Goal: Task Accomplishment & Management: Manage account settings

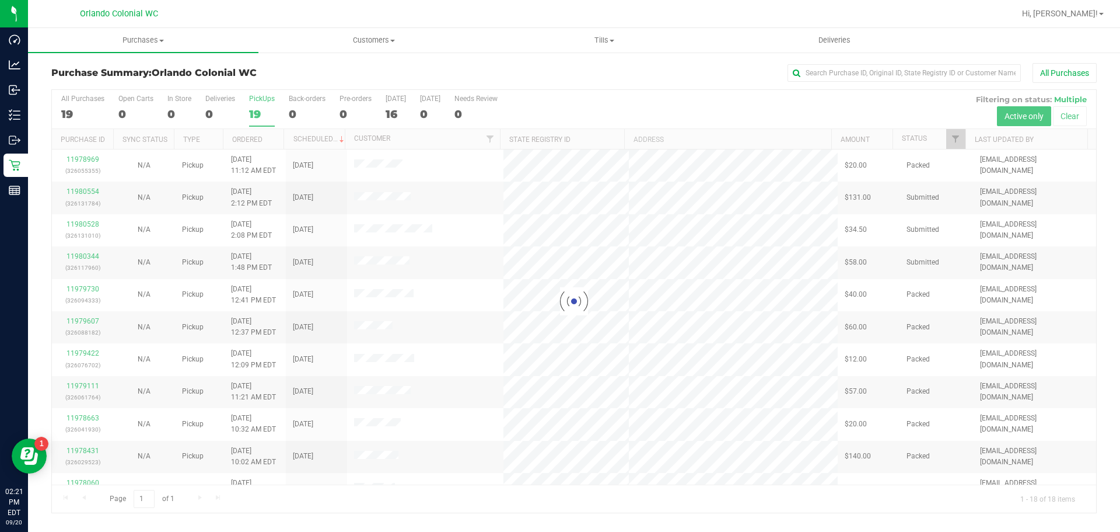
click at [740, 72] on div "All Purchases" at bounding box center [748, 73] width 697 height 20
click at [247, 110] on div at bounding box center [574, 301] width 1044 height 422
click at [140, 44] on span "Purchases" at bounding box center [143, 40] width 230 height 11
click at [97, 96] on span "All purchases" at bounding box center [69, 98] width 83 height 10
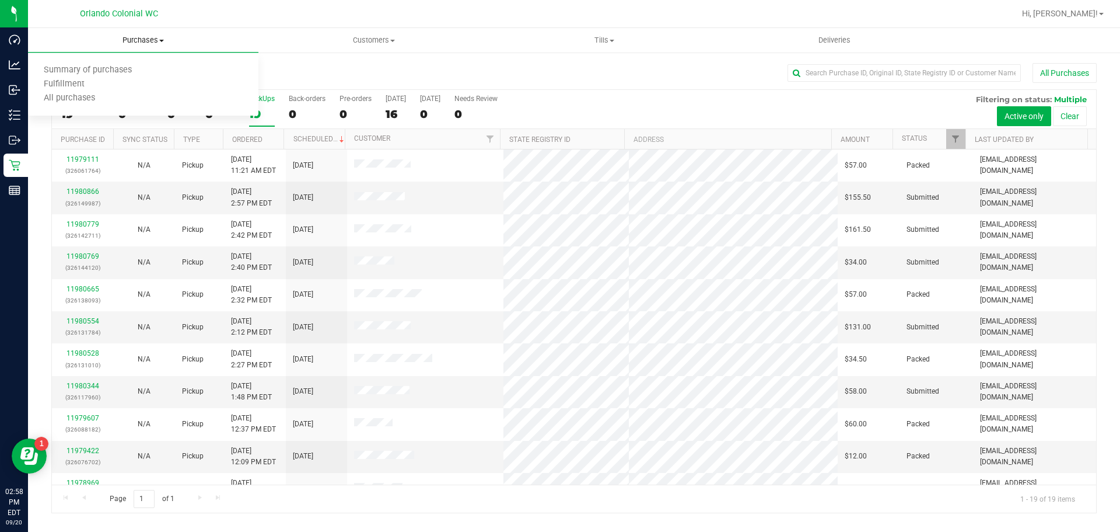
click at [162, 40] on span at bounding box center [161, 41] width 5 height 2
click at [144, 37] on span "Purchases" at bounding box center [143, 40] width 230 height 11
click at [70, 82] on span "Fulfillment" at bounding box center [64, 84] width 72 height 10
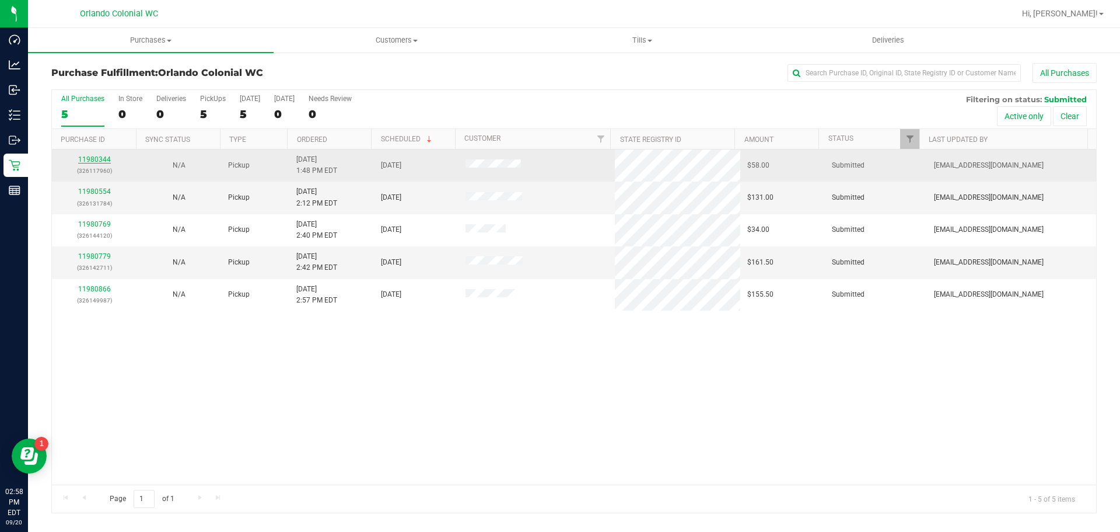
click at [108, 160] on link "11980344" at bounding box center [94, 159] width 33 height 8
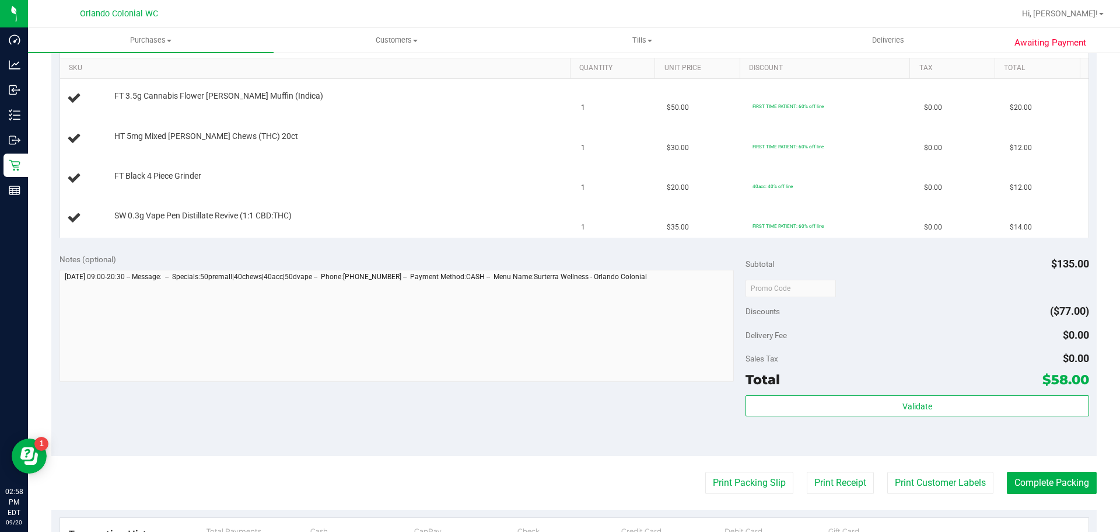
scroll to position [295, 0]
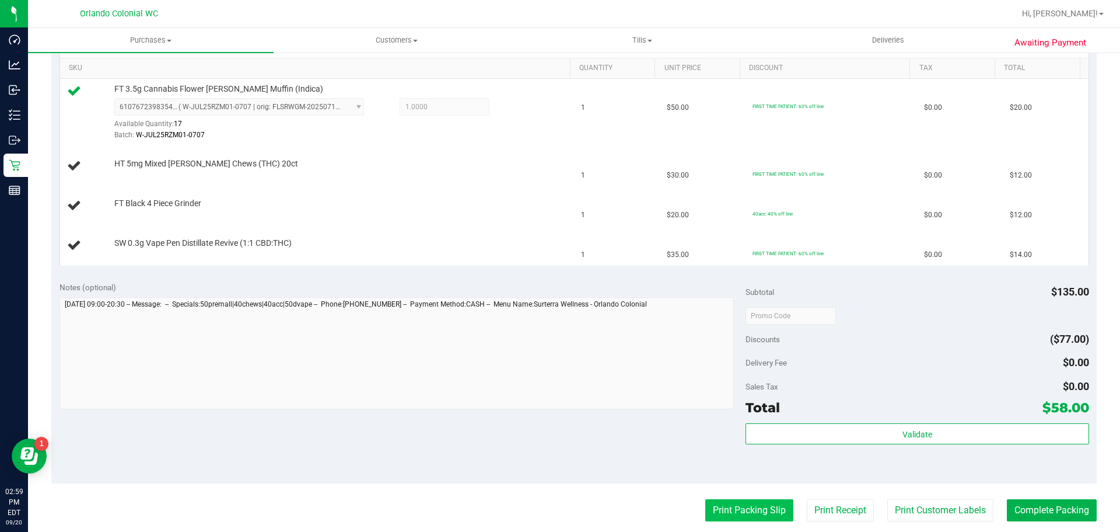
click at [719, 503] on button "Print Packing Slip" at bounding box center [749, 510] width 88 height 22
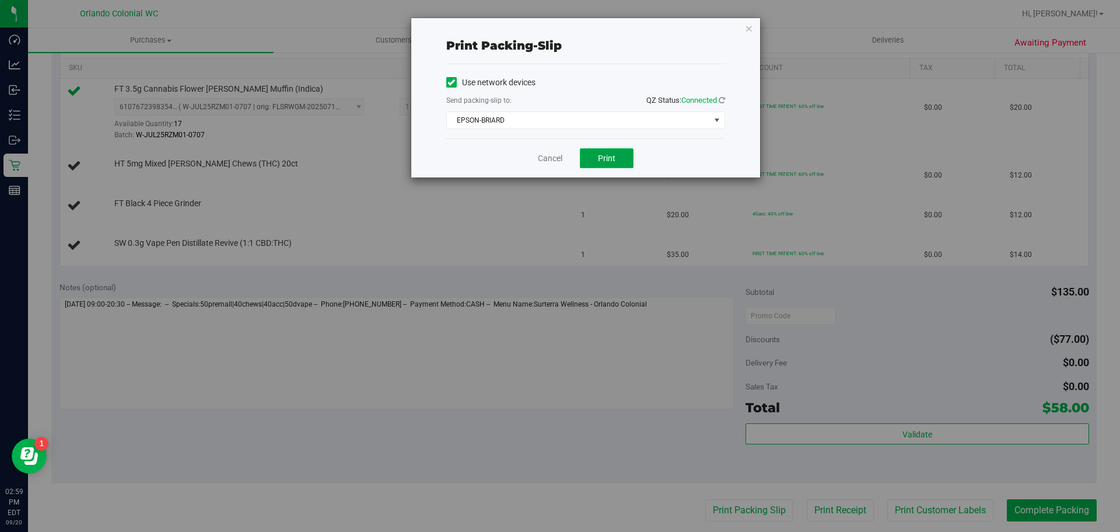
click at [620, 159] on button "Print" at bounding box center [607, 158] width 54 height 20
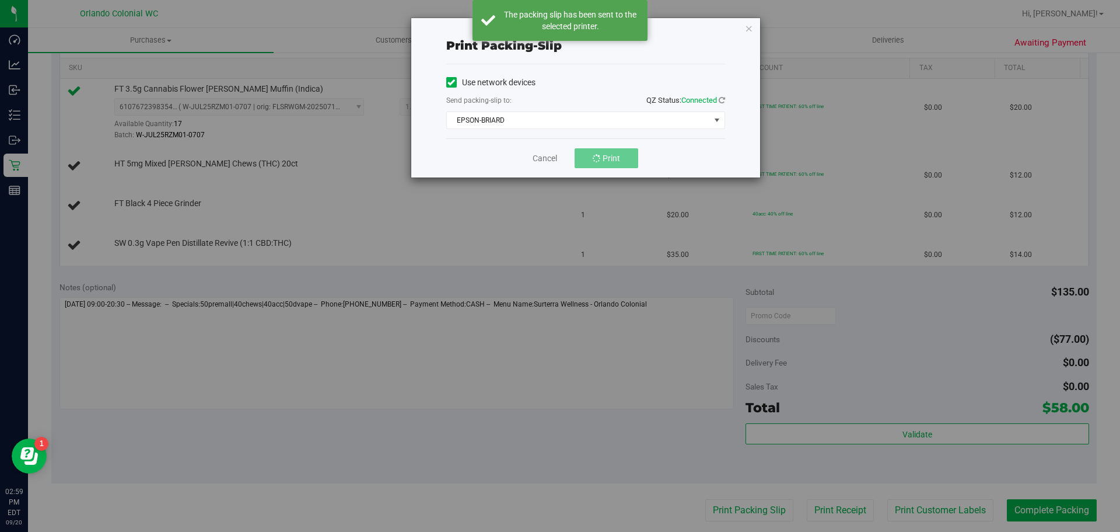
click at [540, 100] on div "Send packing-slip to: QZ Status: Connected" at bounding box center [585, 101] width 279 height 15
click at [558, 120] on span "EPSON-BRIARD" at bounding box center [578, 120] width 263 height 16
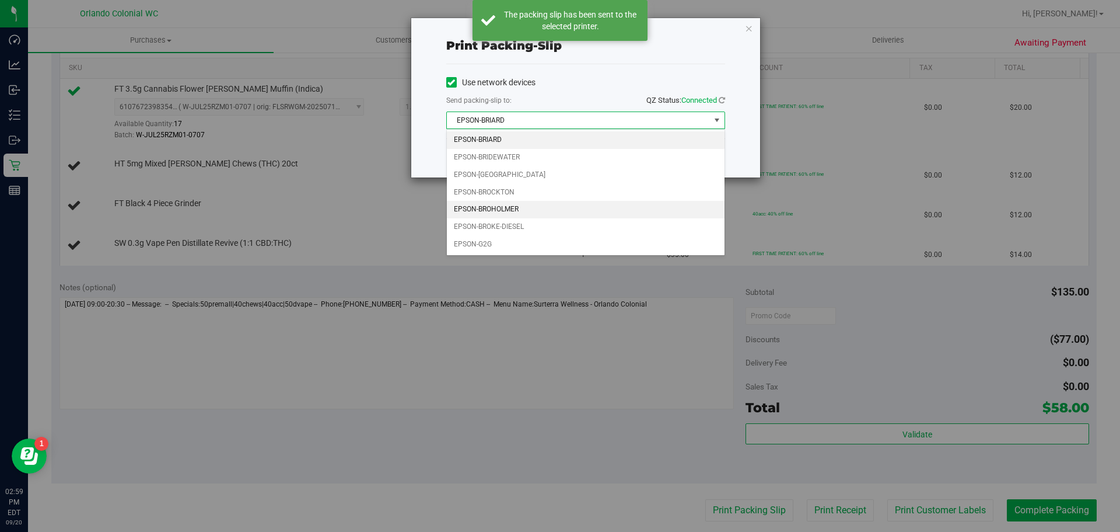
click at [544, 202] on li "EPSON-BROHOLMER" at bounding box center [586, 210] width 278 height 18
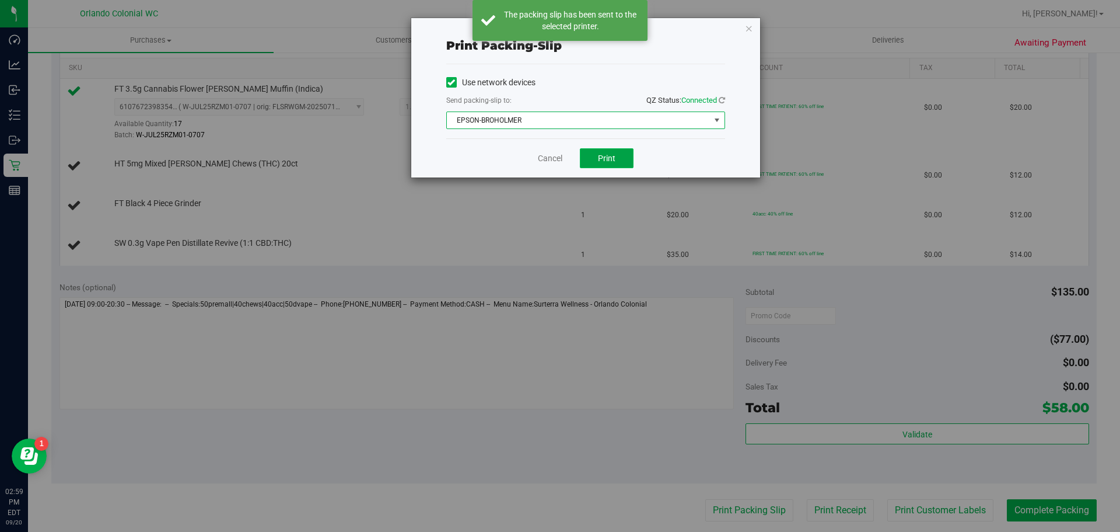
click at [621, 155] on button "Print" at bounding box center [607, 158] width 54 height 20
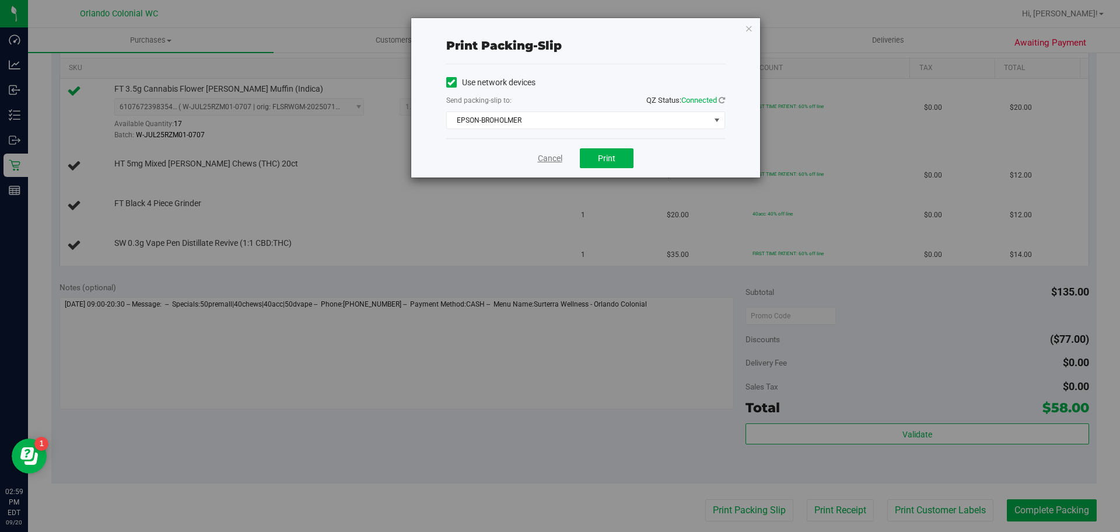
click at [553, 159] on link "Cancel" at bounding box center [550, 158] width 25 height 12
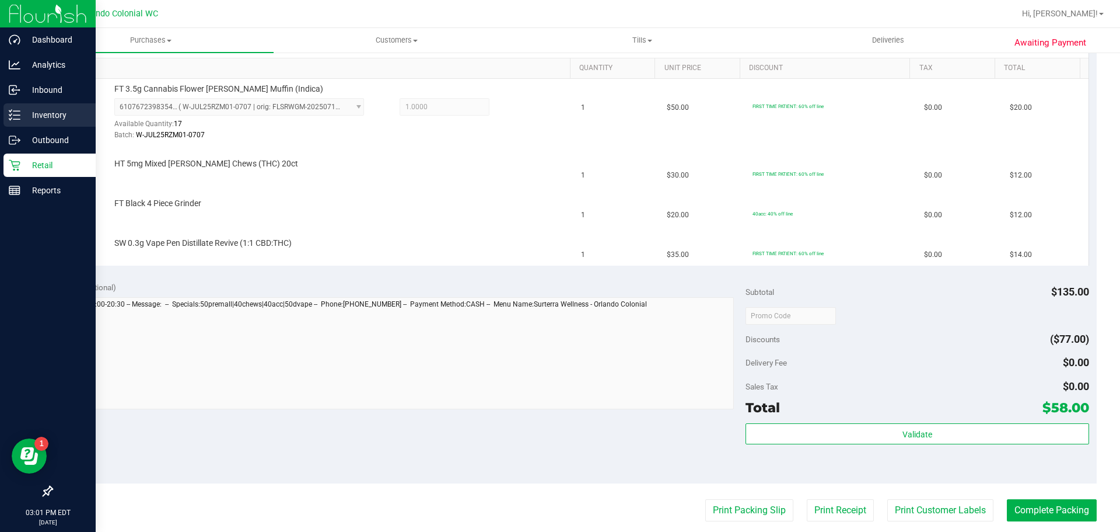
click at [34, 108] on p "Inventory" at bounding box center [55, 115] width 70 height 14
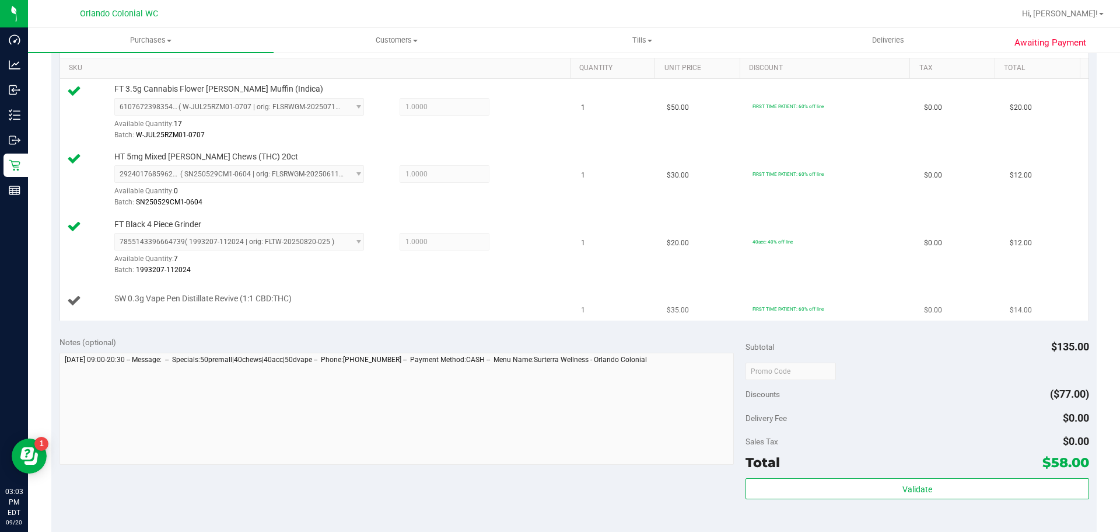
click at [161, 298] on span "SW 0.3g Vape Pen Distillate Revive (1:1 CBD:THC)" at bounding box center [202, 298] width 177 height 11
copy div "SW 0.3g Vape Pen Distillate Revive (1:1 CBD:THC)"
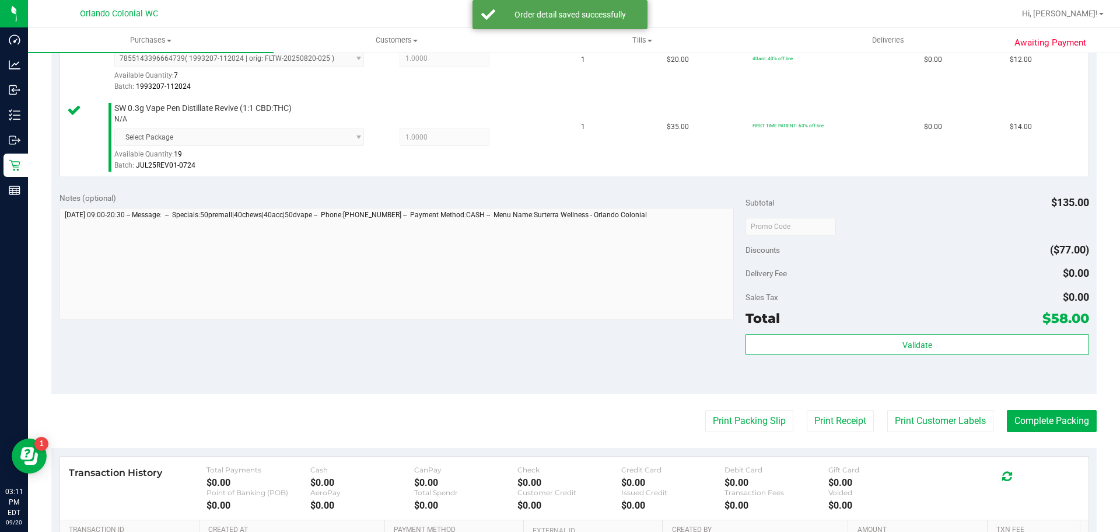
scroll to position [636, 0]
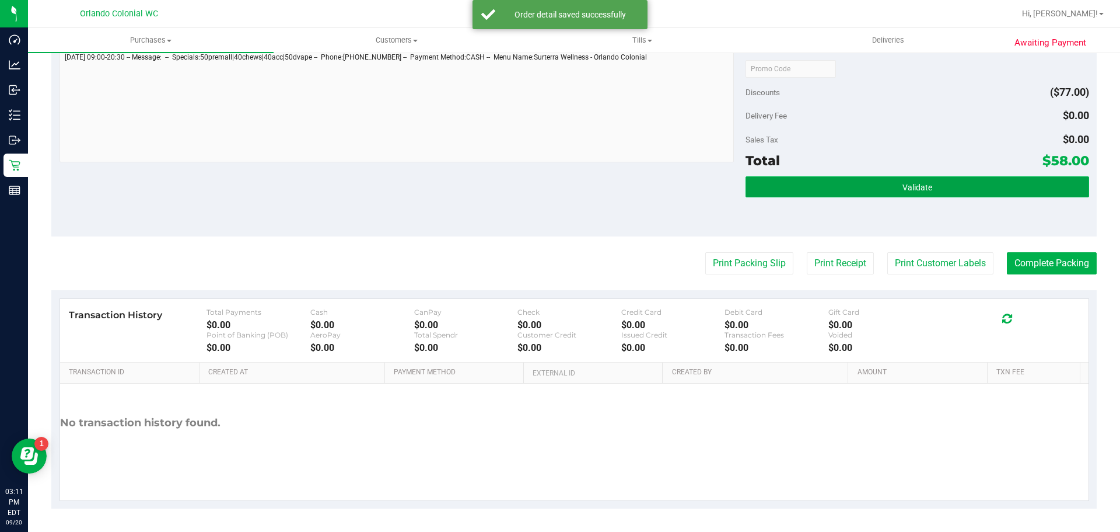
click at [781, 184] on button "Validate" at bounding box center [917, 186] width 343 height 21
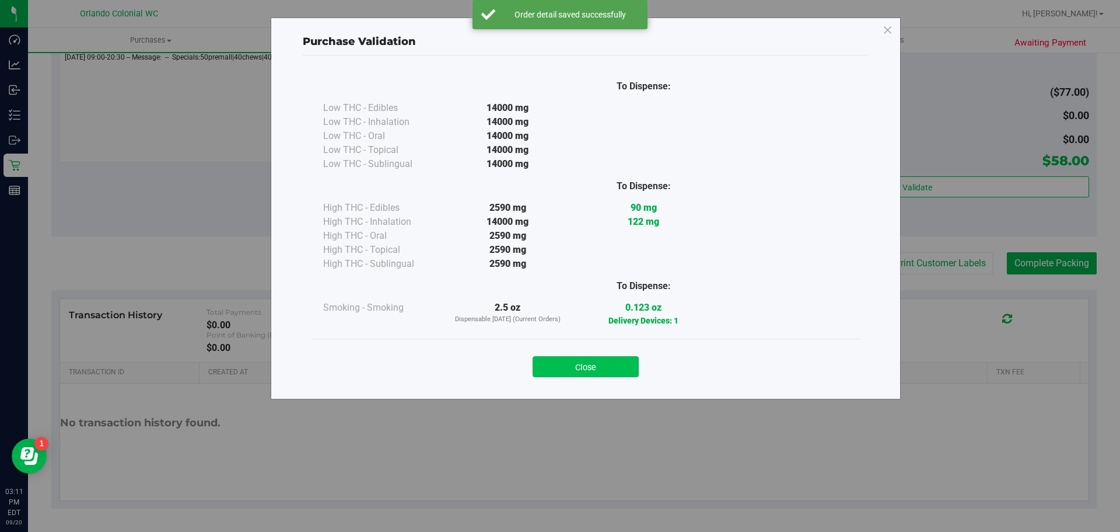
click at [629, 364] on button "Close" at bounding box center [586, 366] width 106 height 21
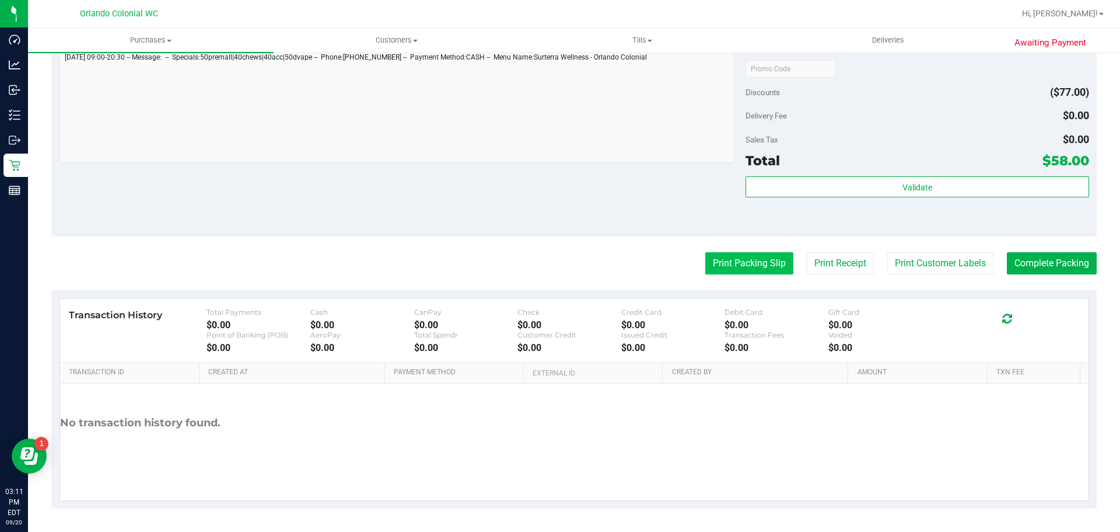
click at [740, 268] on button "Print Packing Slip" at bounding box center [749, 263] width 88 height 22
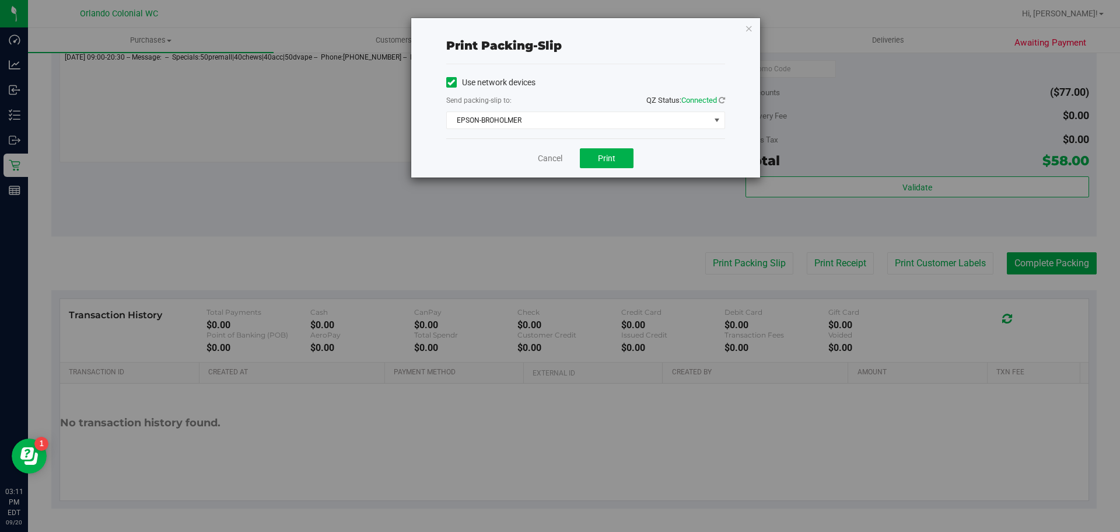
click at [634, 165] on div "Cancel Print" at bounding box center [585, 157] width 279 height 39
click at [617, 163] on button "Print" at bounding box center [607, 158] width 54 height 20
click at [568, 138] on div "Cancel Print" at bounding box center [585, 157] width 279 height 39
click at [540, 161] on link "Cancel" at bounding box center [550, 158] width 25 height 12
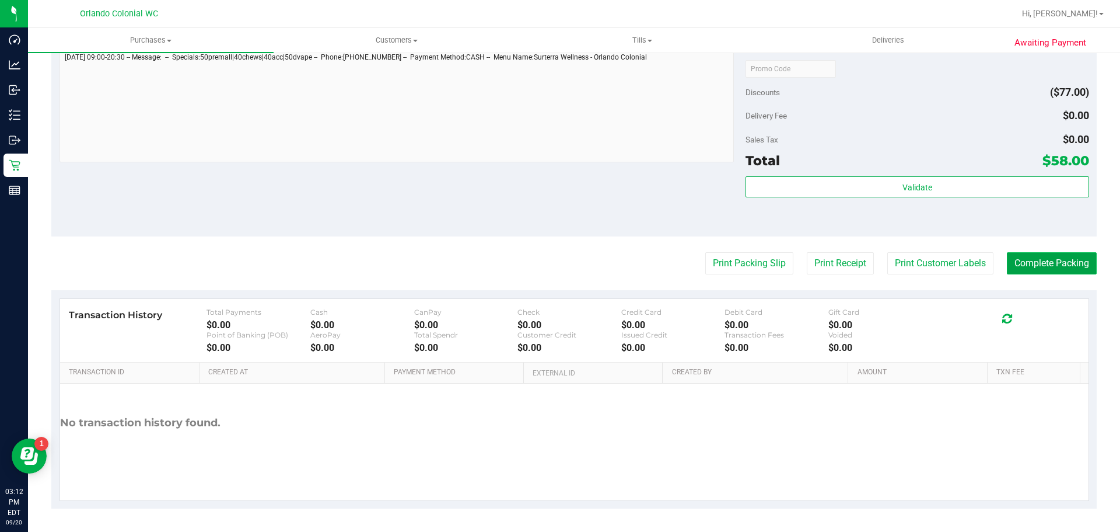
click at [1057, 254] on button "Complete Packing" at bounding box center [1052, 263] width 90 height 22
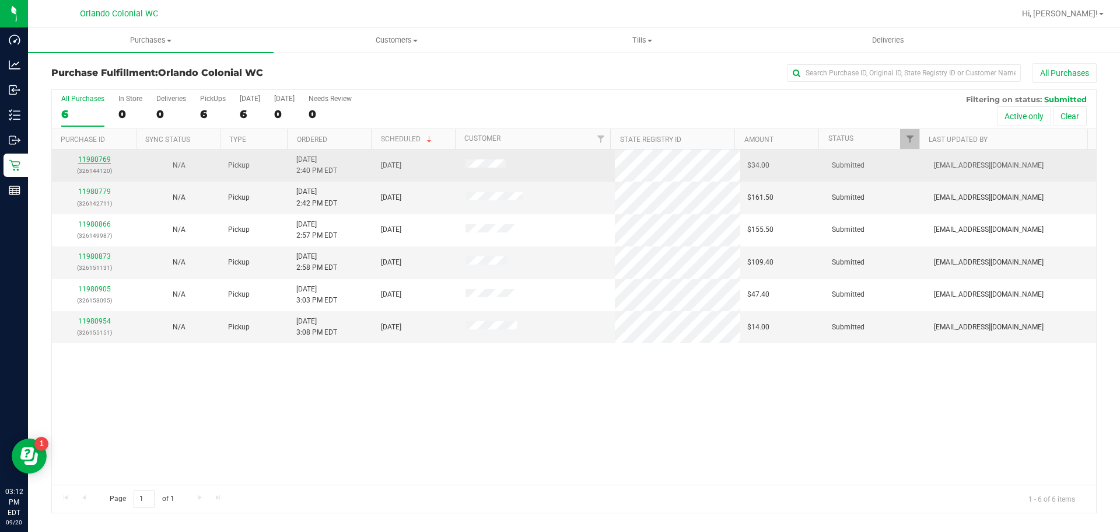
click at [106, 161] on link "11980769" at bounding box center [94, 159] width 33 height 8
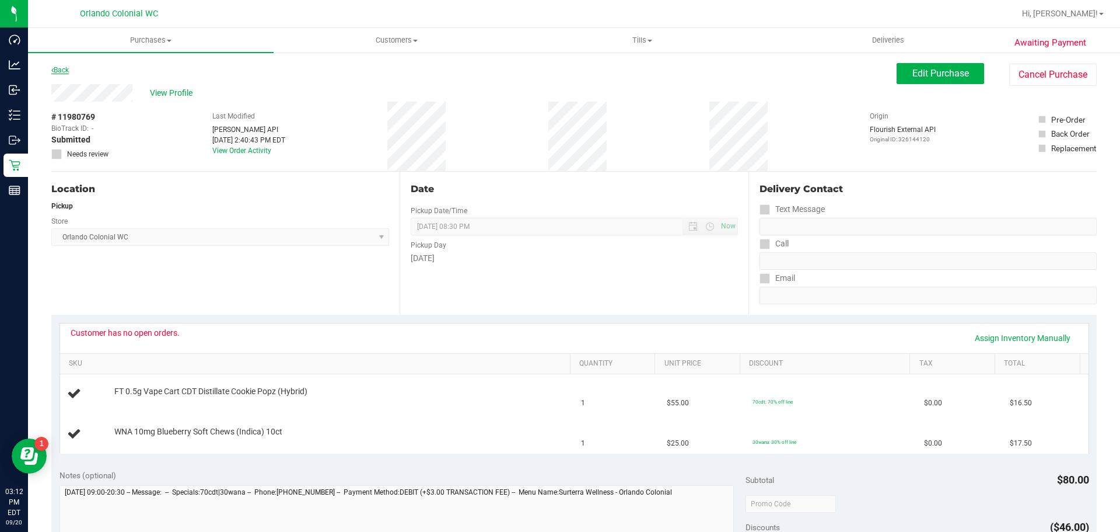
click at [68, 71] on link "Back" at bounding box center [60, 70] width 18 height 8
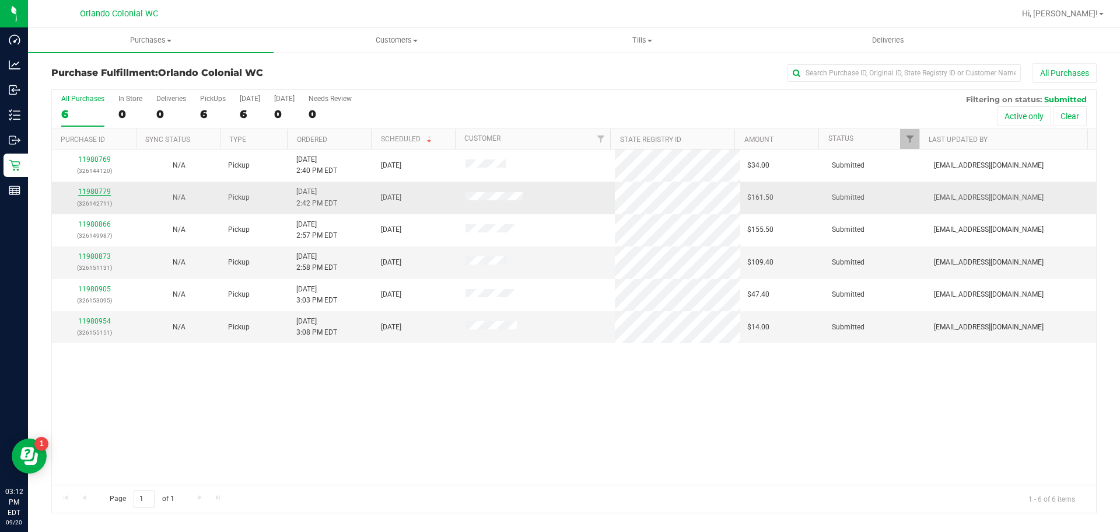
click at [104, 188] on link "11980779" at bounding box center [94, 191] width 33 height 8
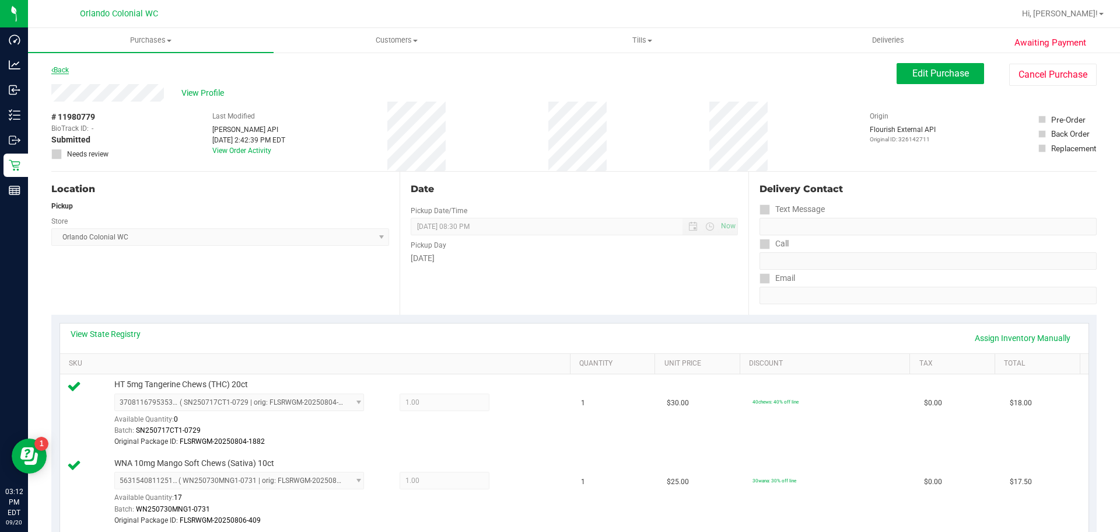
click at [67, 68] on link "Back" at bounding box center [60, 70] width 18 height 8
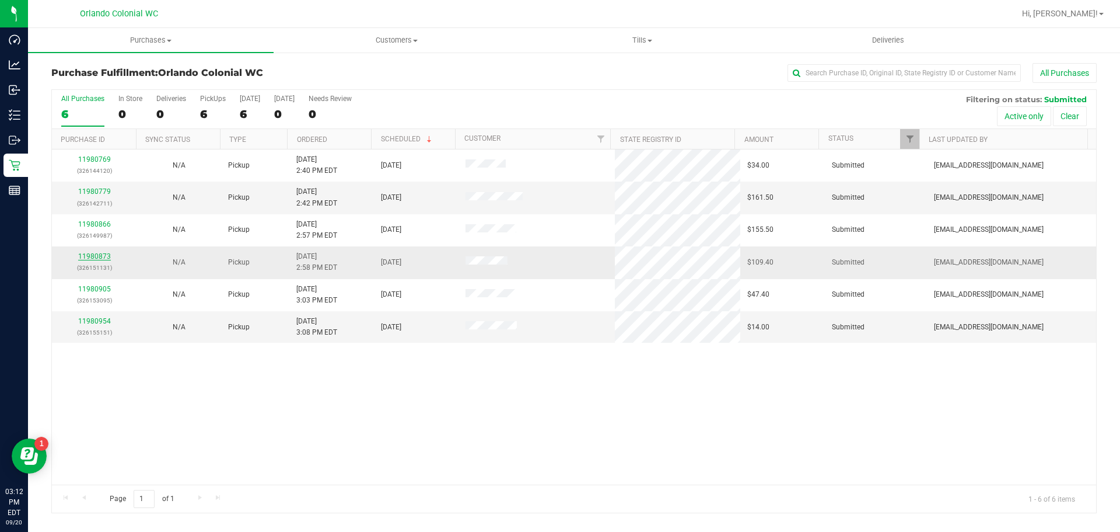
click at [97, 257] on link "11980873" at bounding box center [94, 256] width 33 height 8
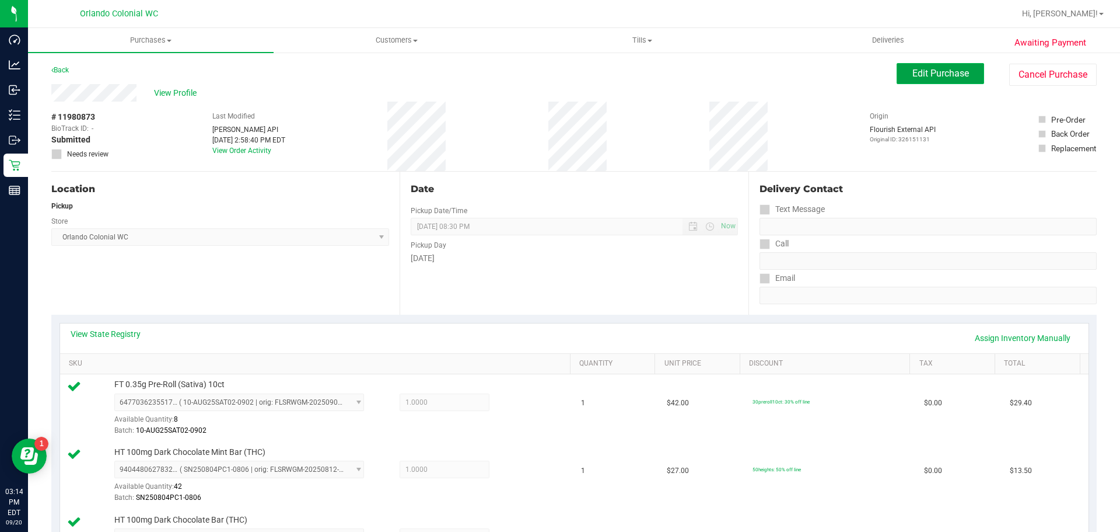
click at [934, 74] on span "Edit Purchase" at bounding box center [941, 73] width 57 height 11
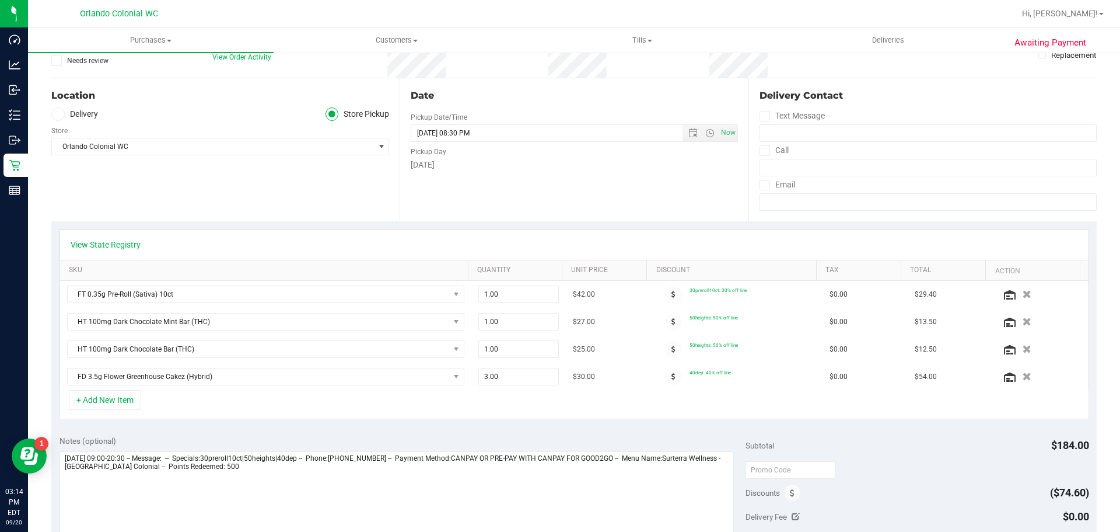
scroll to position [350, 0]
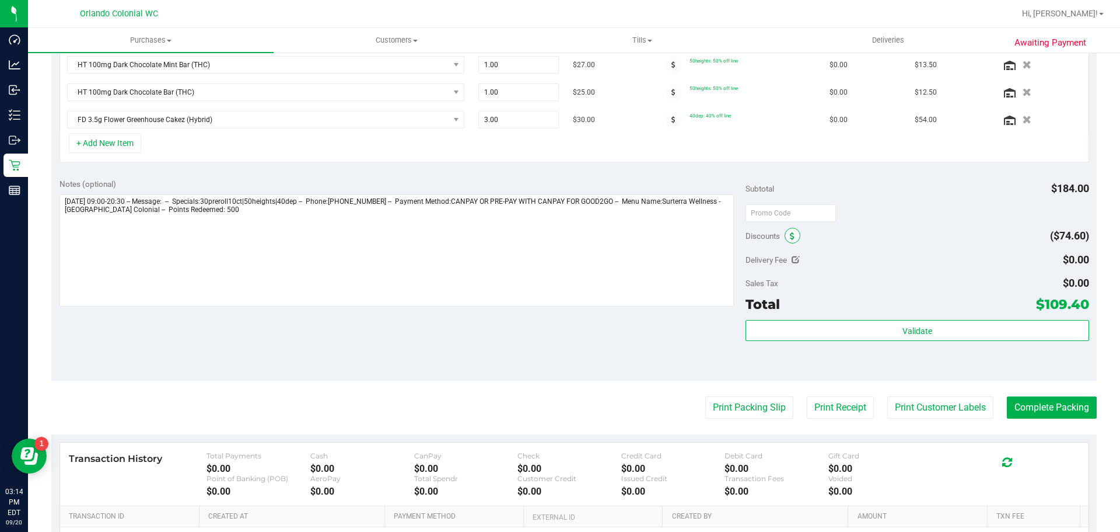
click at [790, 237] on icon at bounding box center [792, 236] width 5 height 8
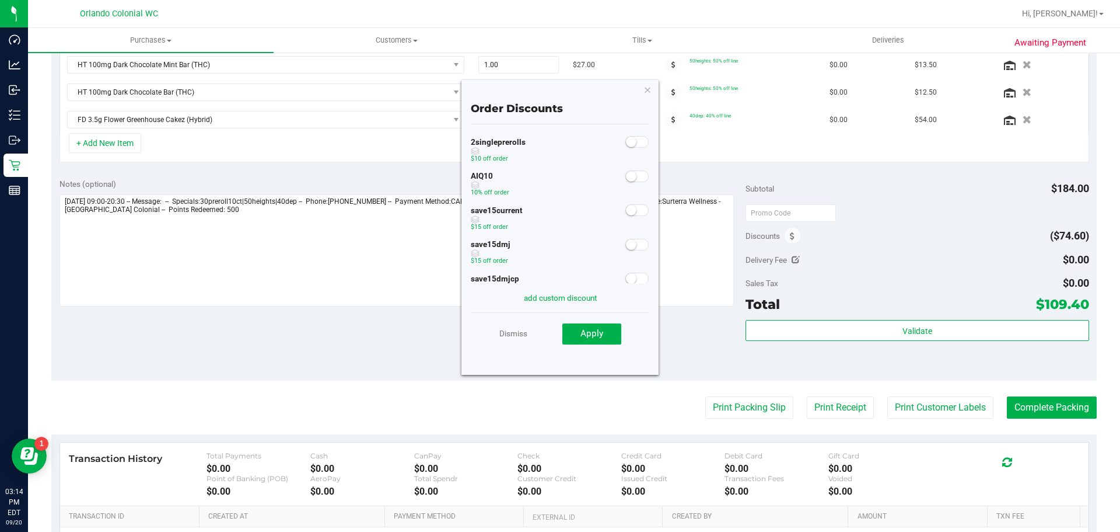
click at [628, 177] on span at bounding box center [637, 176] width 23 height 12
click at [607, 330] on button "Apply" at bounding box center [592, 333] width 59 height 21
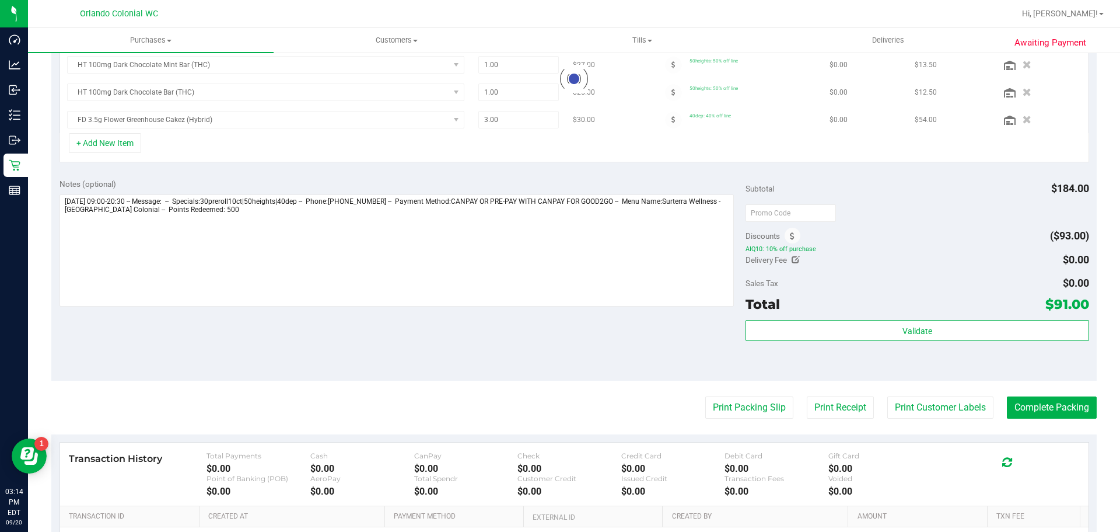
scroll to position [332, 0]
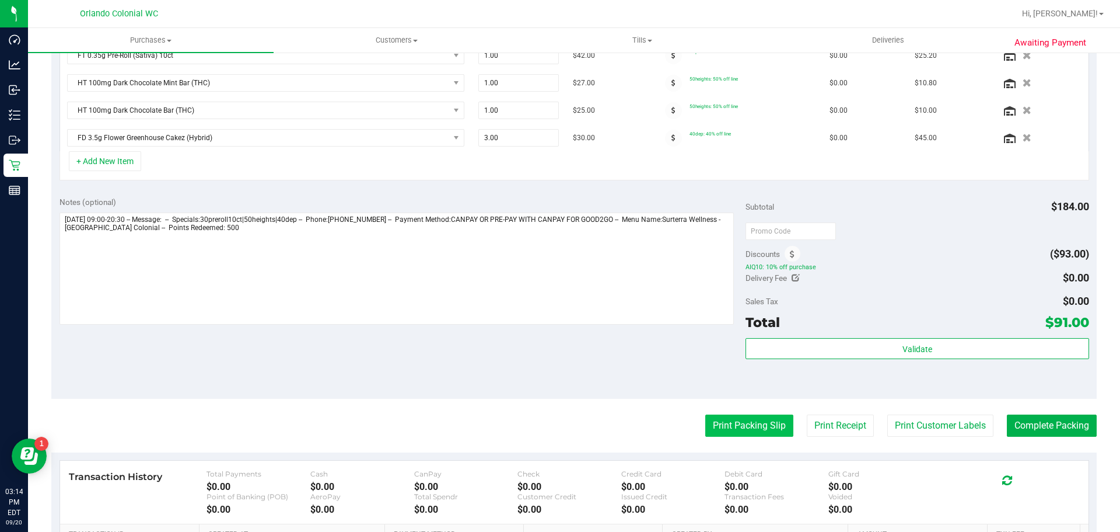
click at [710, 434] on button "Print Packing Slip" at bounding box center [749, 425] width 88 height 22
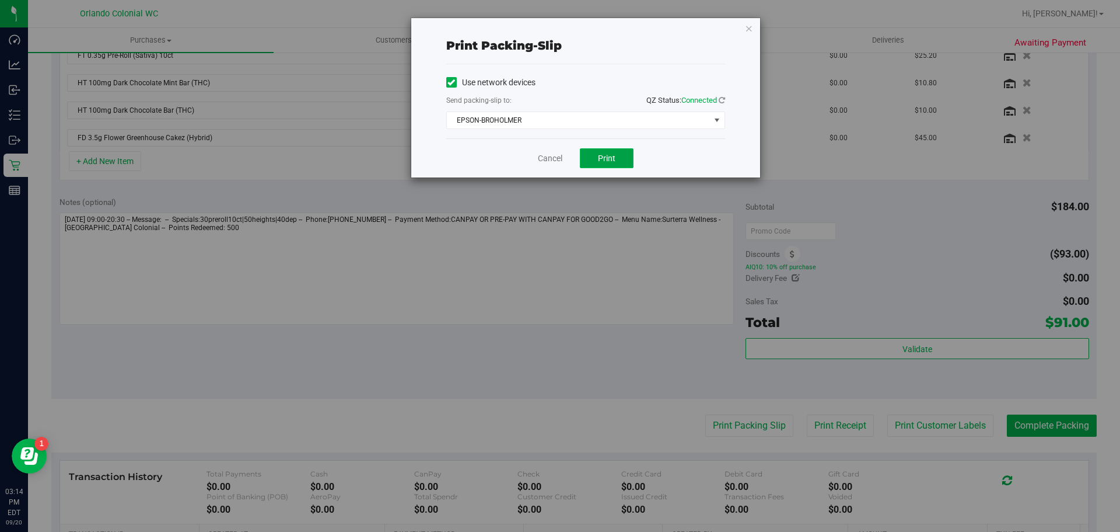
click at [631, 158] on button "Print" at bounding box center [607, 158] width 54 height 20
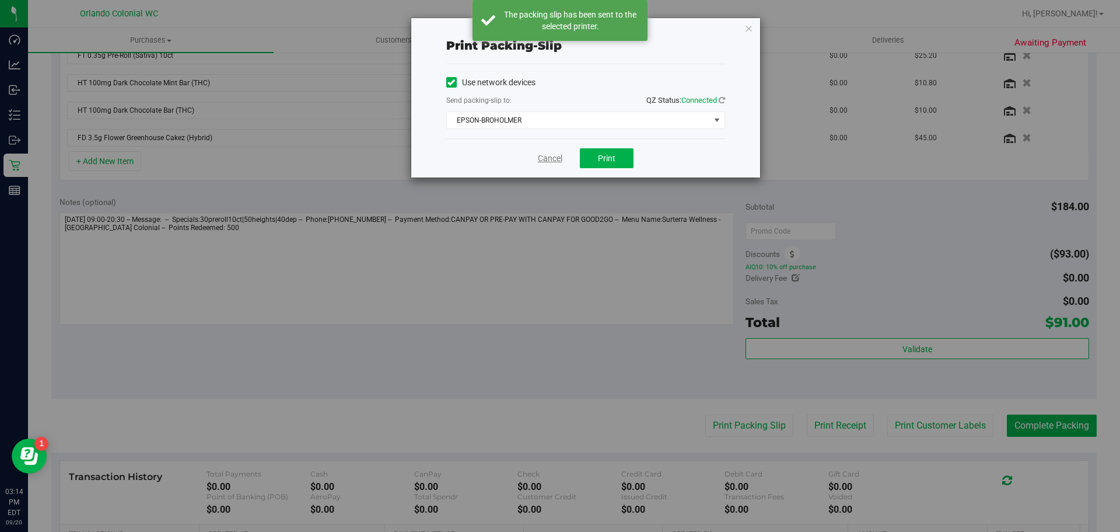
click at [545, 159] on link "Cancel" at bounding box center [550, 158] width 25 height 12
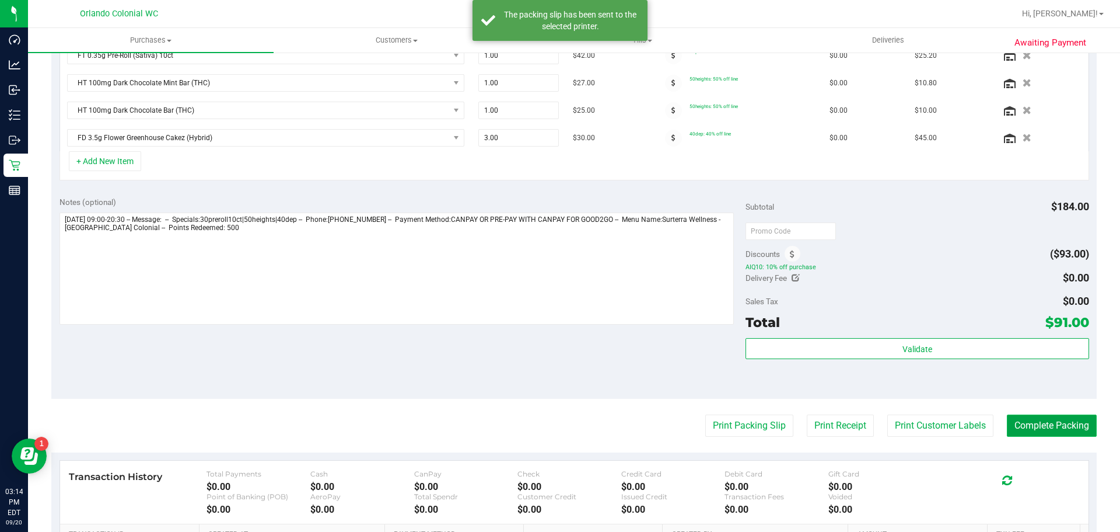
click at [1024, 430] on button "Complete Packing" at bounding box center [1052, 425] width 90 height 22
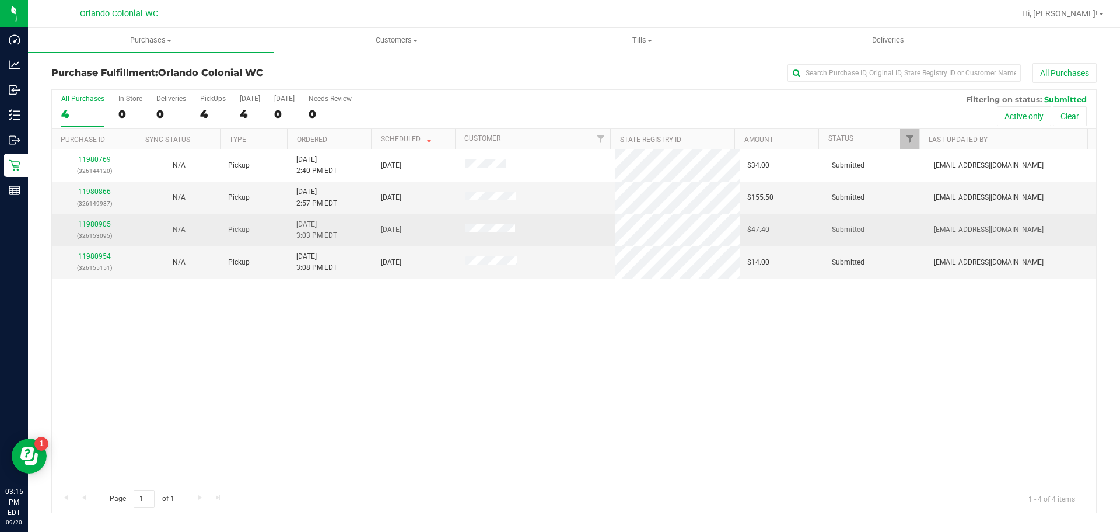
click at [98, 225] on link "11980905" at bounding box center [94, 224] width 33 height 8
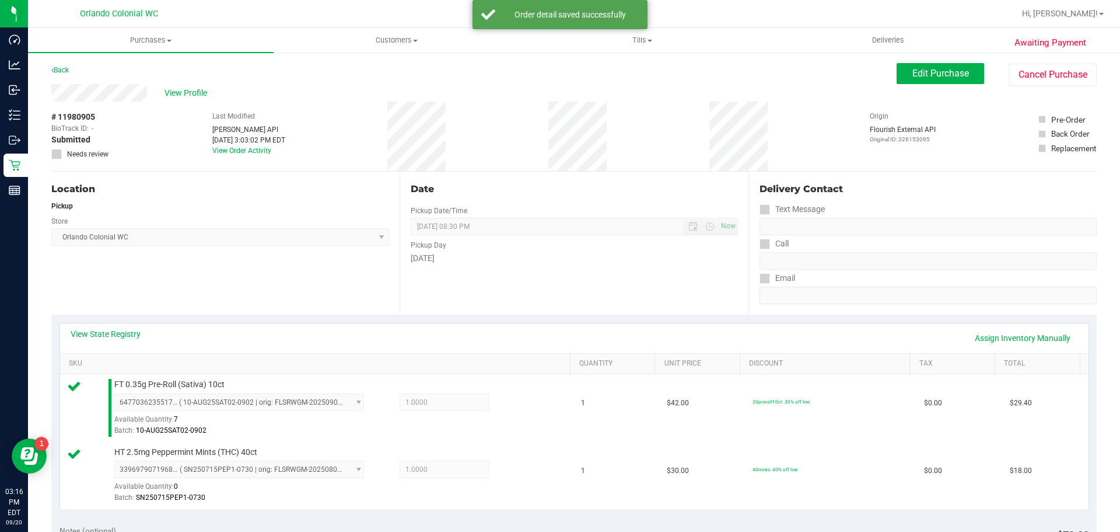
scroll to position [490, 0]
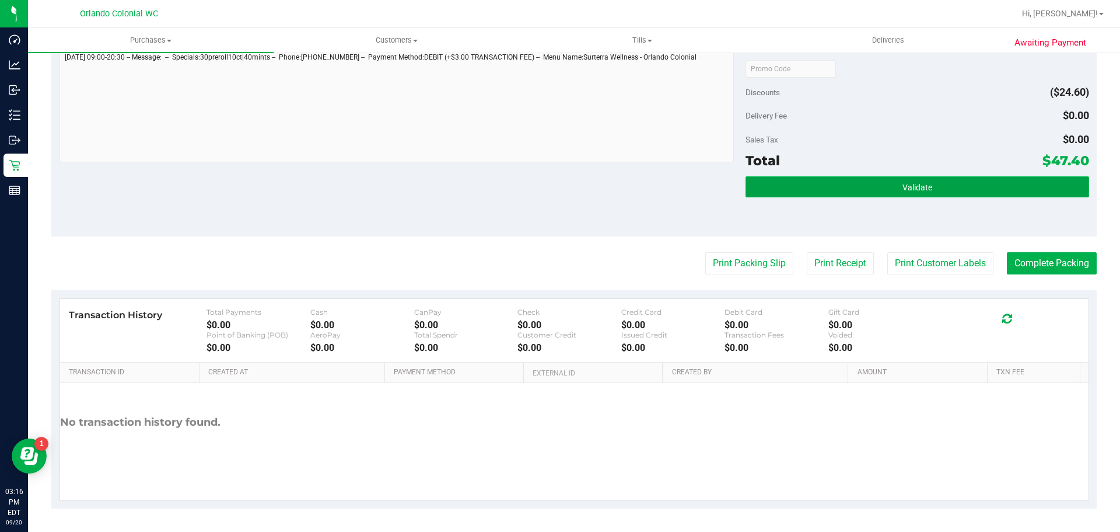
click at [885, 190] on button "Validate" at bounding box center [917, 186] width 343 height 21
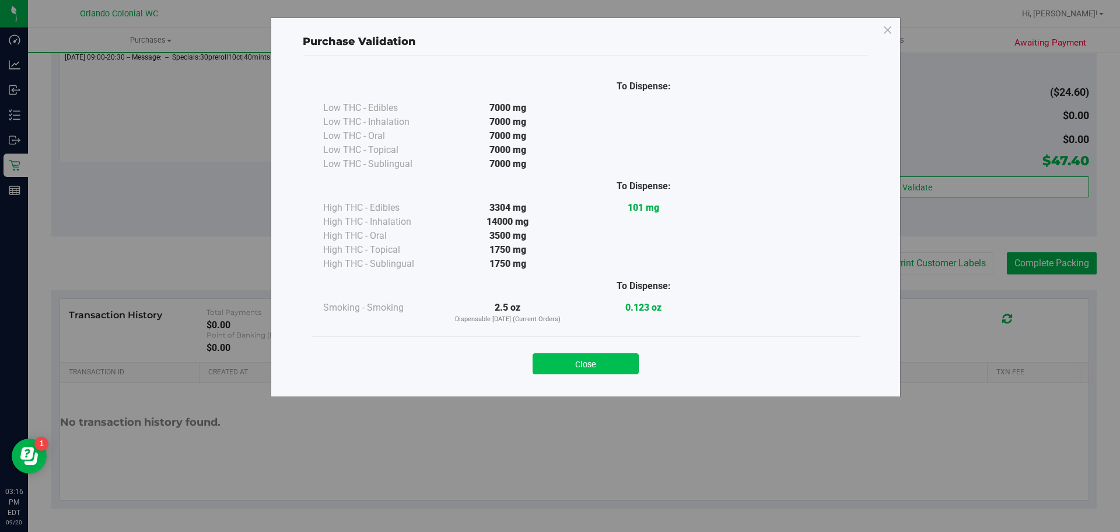
click at [605, 360] on button "Close" at bounding box center [586, 363] width 106 height 21
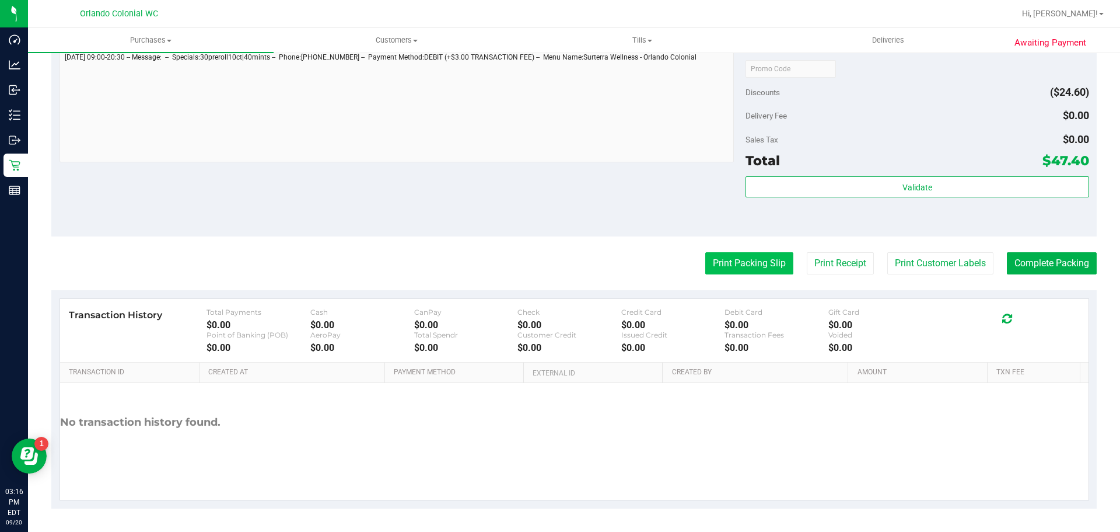
click at [743, 261] on button "Print Packing Slip" at bounding box center [749, 263] width 88 height 22
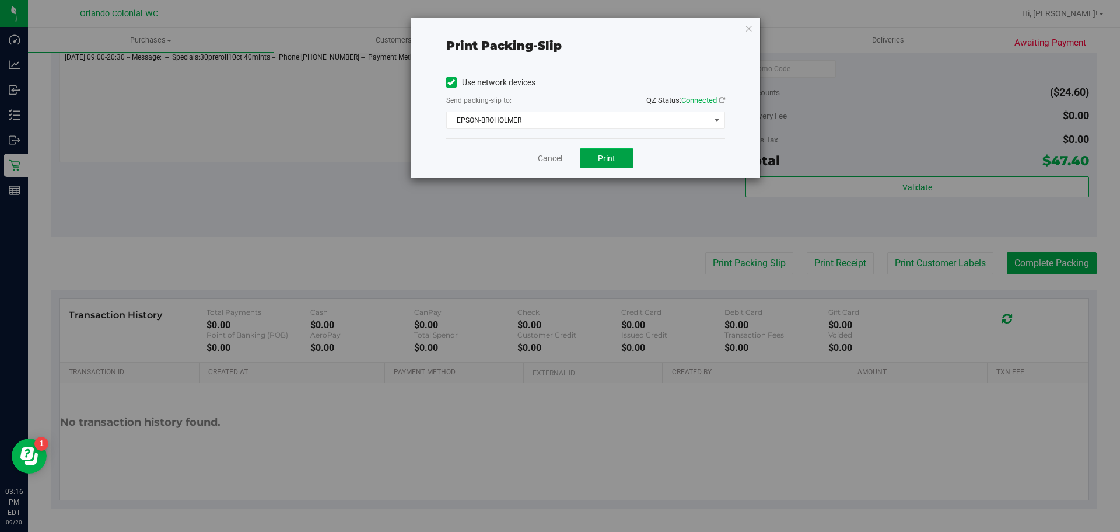
click at [609, 165] on button "Print" at bounding box center [607, 158] width 54 height 20
click at [546, 155] on link "Cancel" at bounding box center [550, 158] width 25 height 12
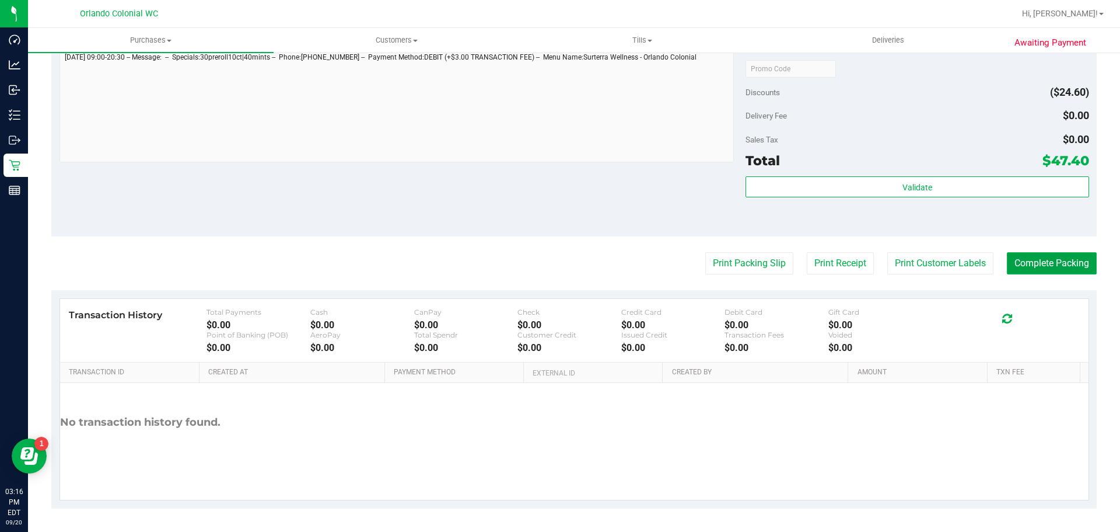
click at [1072, 271] on button "Complete Packing" at bounding box center [1052, 263] width 90 height 22
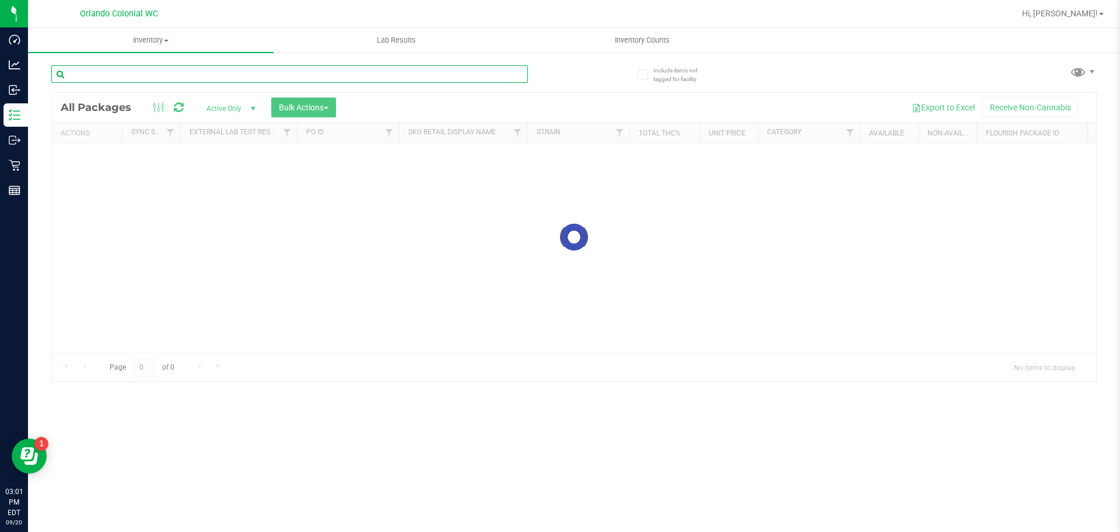
click at [246, 80] on input "text" at bounding box center [289, 74] width 477 height 18
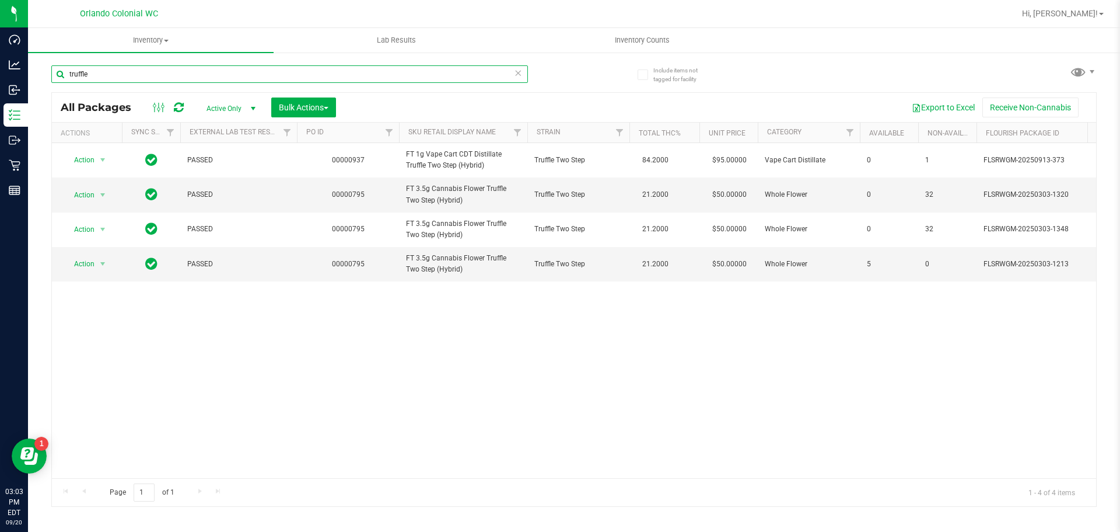
click at [230, 71] on input "truffle" at bounding box center [289, 74] width 477 height 18
paste input "SW 0.3g Vape Pen Distillate Revive (1:1 CBD:THC)"
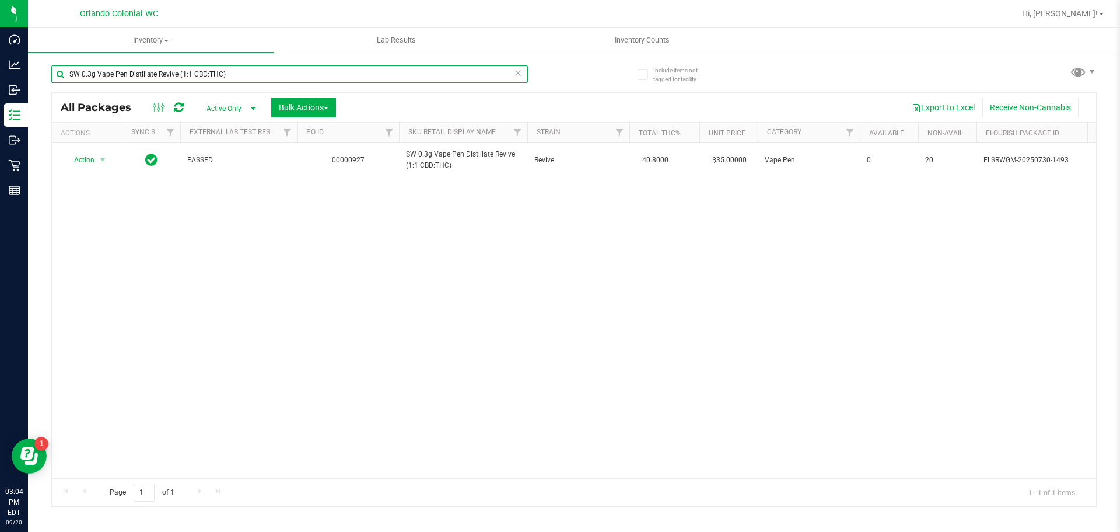
click at [218, 70] on input "SW 0.3g Vape Pen Distillate Revive (1:1 CBD:THC)" at bounding box center [289, 74] width 477 height 18
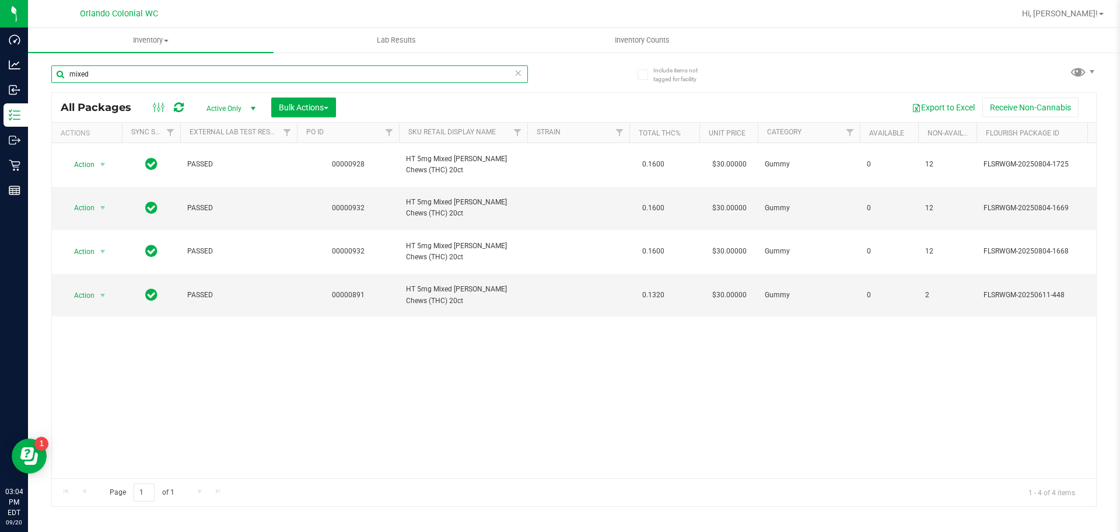
click at [324, 76] on input "mixed" at bounding box center [289, 74] width 477 height 18
type input "mule fuel"
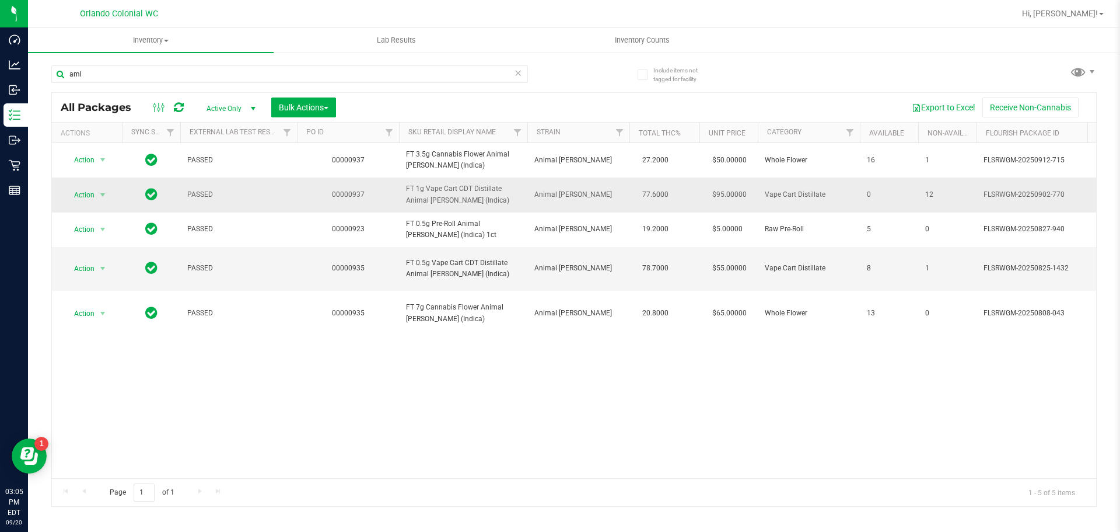
click at [451, 193] on span "FT 1g Vape Cart CDT Distillate Animal [PERSON_NAME] (Indica)" at bounding box center [463, 194] width 114 height 22
copy tr "FT 1g Vape Cart CDT Distillate Animal [PERSON_NAME] (Indica)"
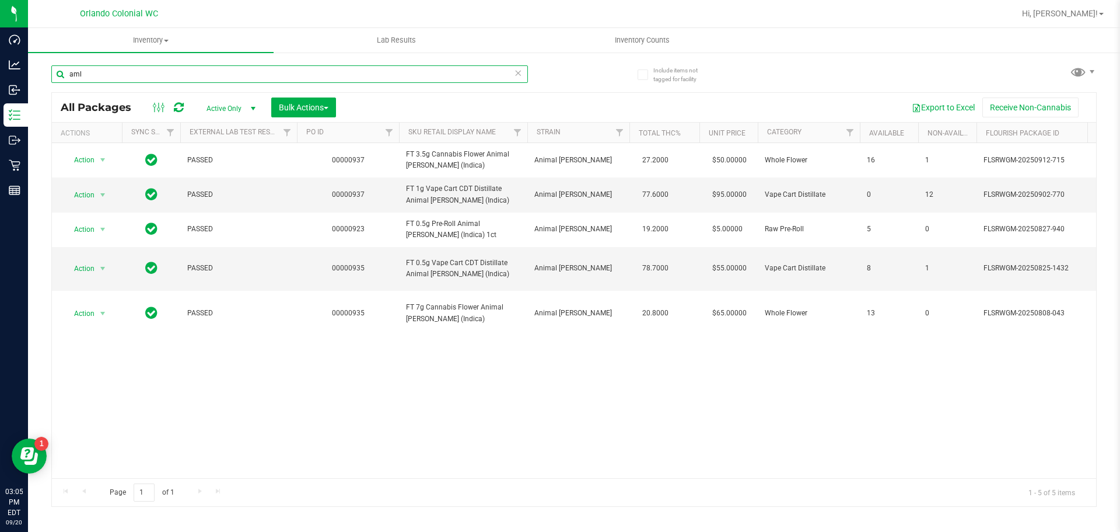
click at [439, 72] on input "aml" at bounding box center [289, 74] width 477 height 18
paste input "FT 1g Vape Cart CDT Distillate Animal [PERSON_NAME] (Indica)"
type input "FT 1g Vape Cart CDT Distillate Animal [PERSON_NAME] (Indica)"
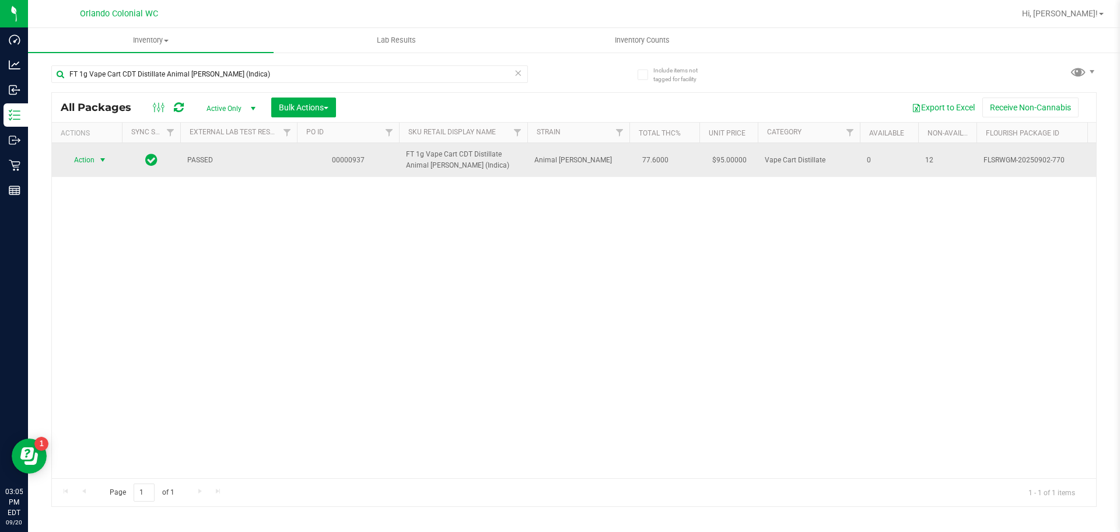
click at [103, 160] on span "select" at bounding box center [102, 159] width 9 height 9
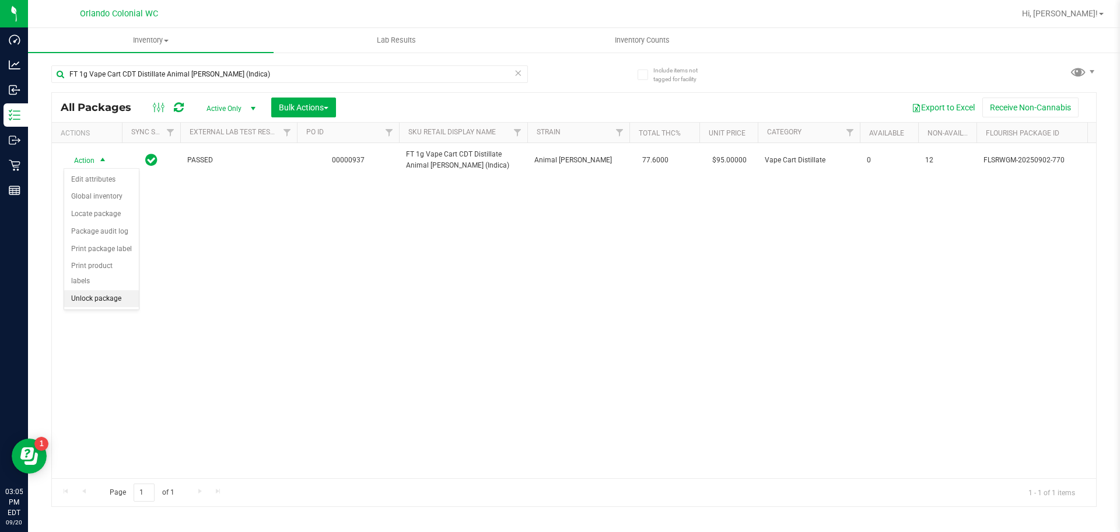
click at [121, 290] on li "Unlock package" at bounding box center [101, 299] width 75 height 18
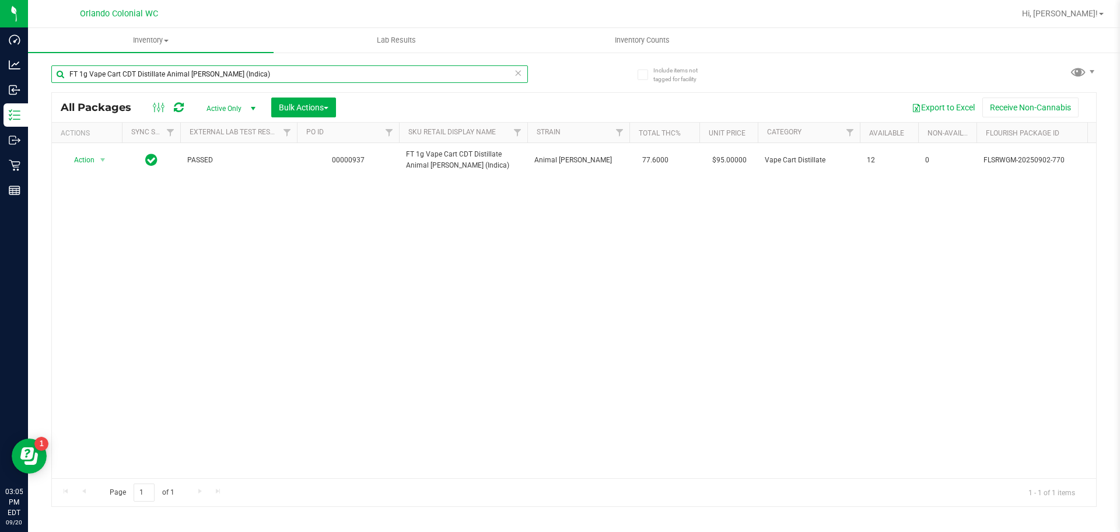
click at [230, 73] on input "FT 1g Vape Cart CDT Distillate Animal [PERSON_NAME] (Indica)" at bounding box center [289, 74] width 477 height 18
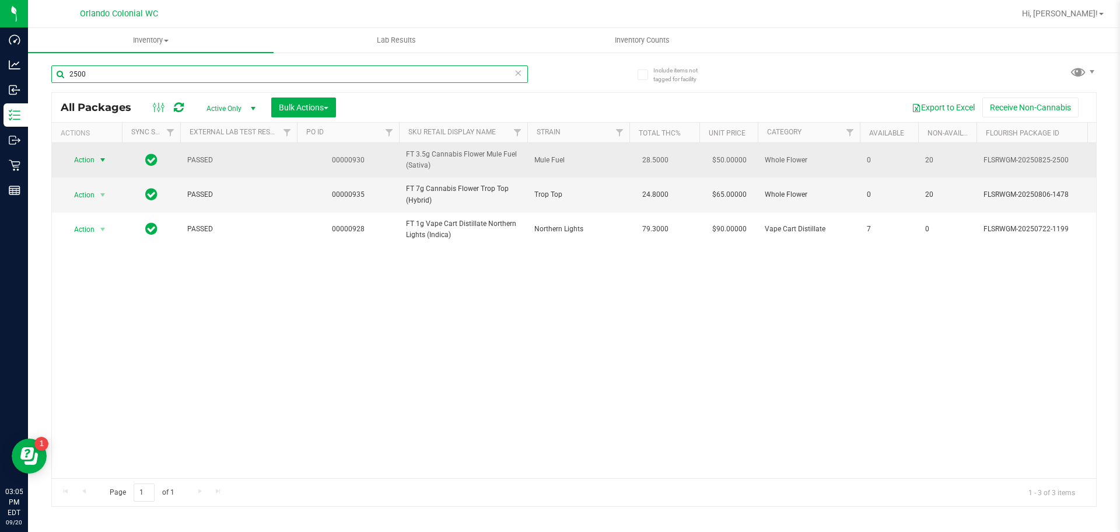
type input "2500"
click at [103, 156] on span "select" at bounding box center [102, 159] width 9 height 9
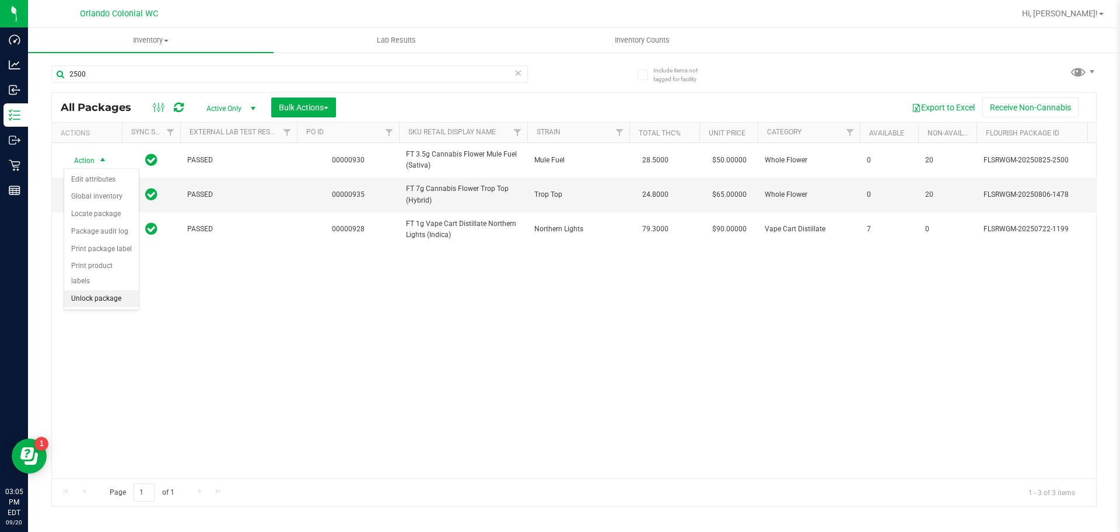
click at [132, 290] on li "Unlock package" at bounding box center [101, 299] width 75 height 18
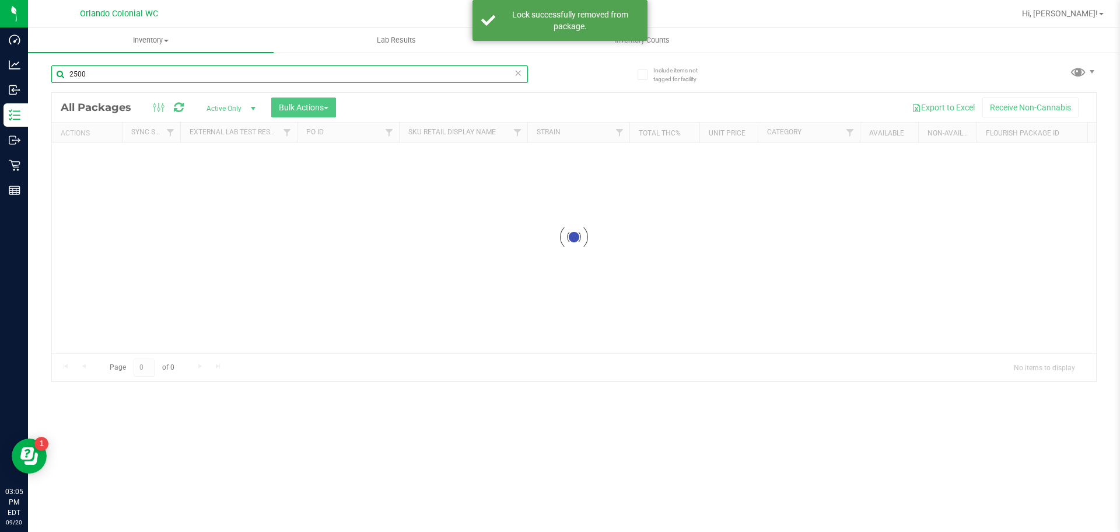
click at [194, 74] on div "Inventory All packages All inventory Waste log Create inventory Lab Results Inv…" at bounding box center [574, 280] width 1092 height 504
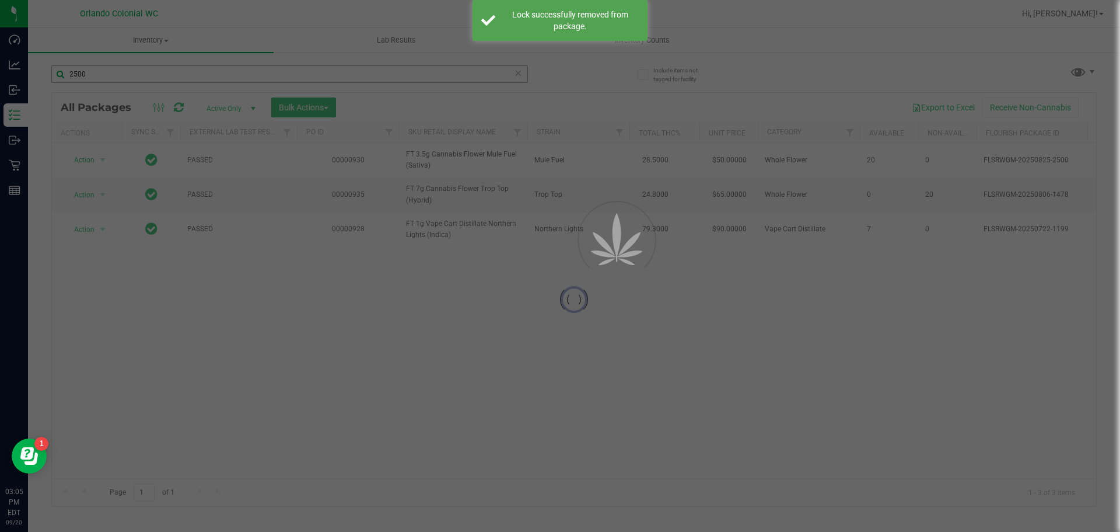
click at [194, 74] on div at bounding box center [560, 266] width 1120 height 532
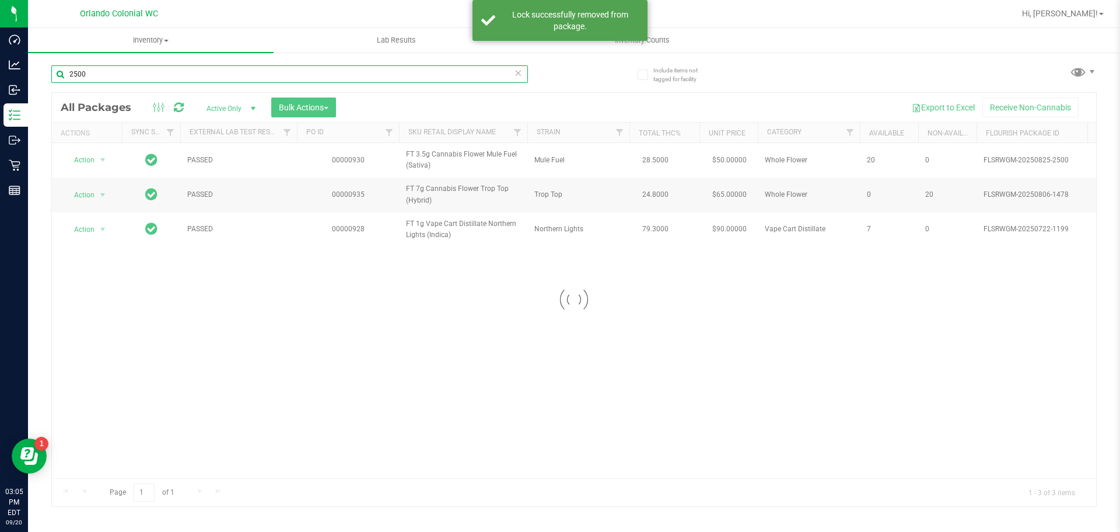
click at [194, 74] on input "2500" at bounding box center [289, 74] width 477 height 18
type input "1668"
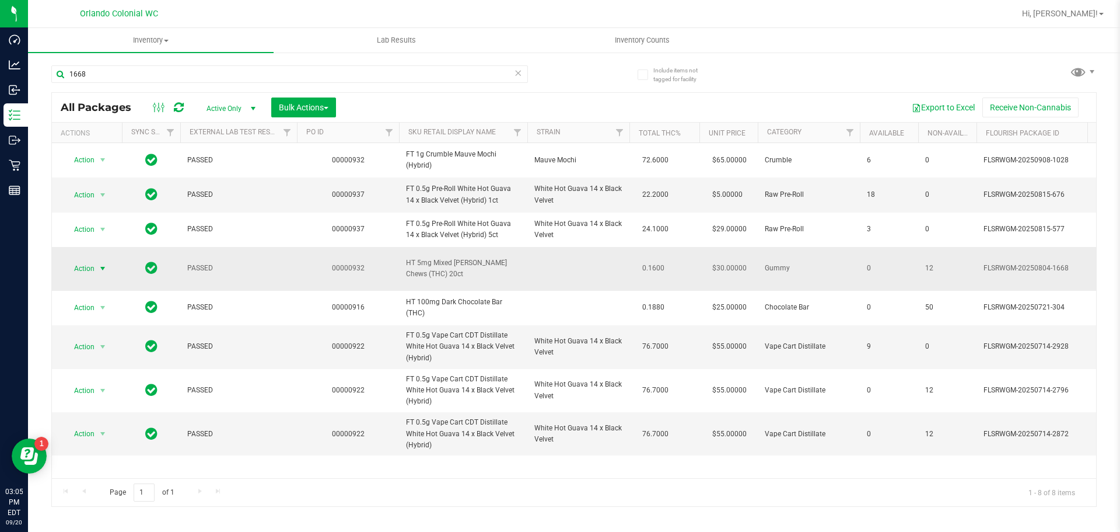
click at [90, 264] on span "Action" at bounding box center [80, 268] width 32 height 16
click at [116, 394] on li "Unlock package" at bounding box center [101, 403] width 75 height 18
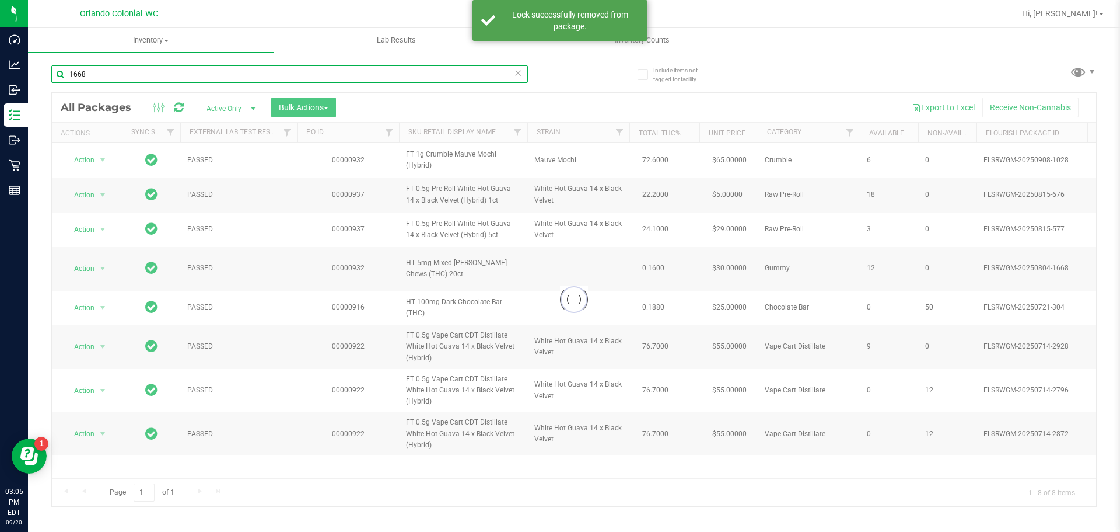
click at [139, 81] on input "1668" at bounding box center [289, 74] width 477 height 18
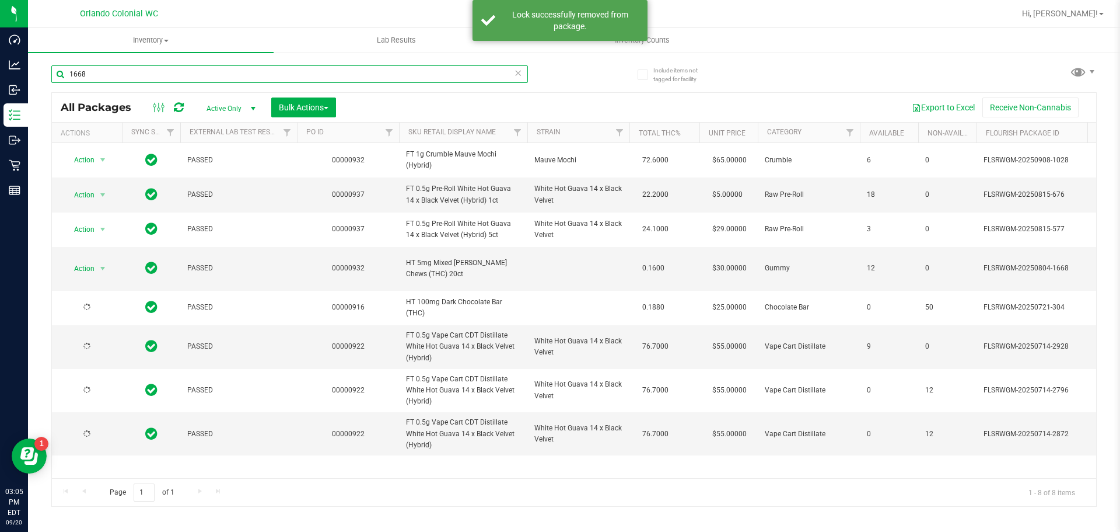
click at [139, 81] on input "1668" at bounding box center [289, 74] width 477 height 18
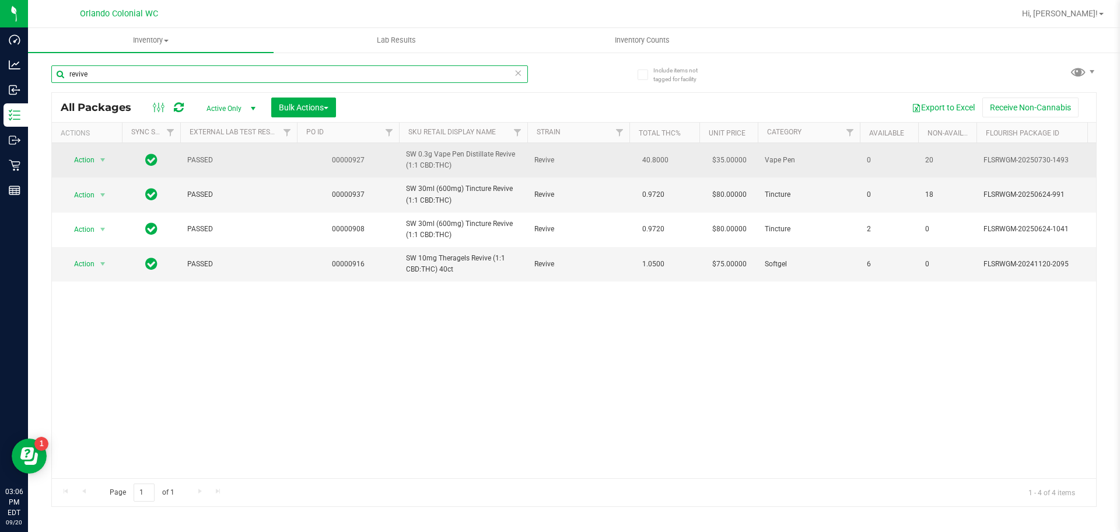
type input "revive"
click at [76, 159] on span "Action" at bounding box center [80, 160] width 32 height 16
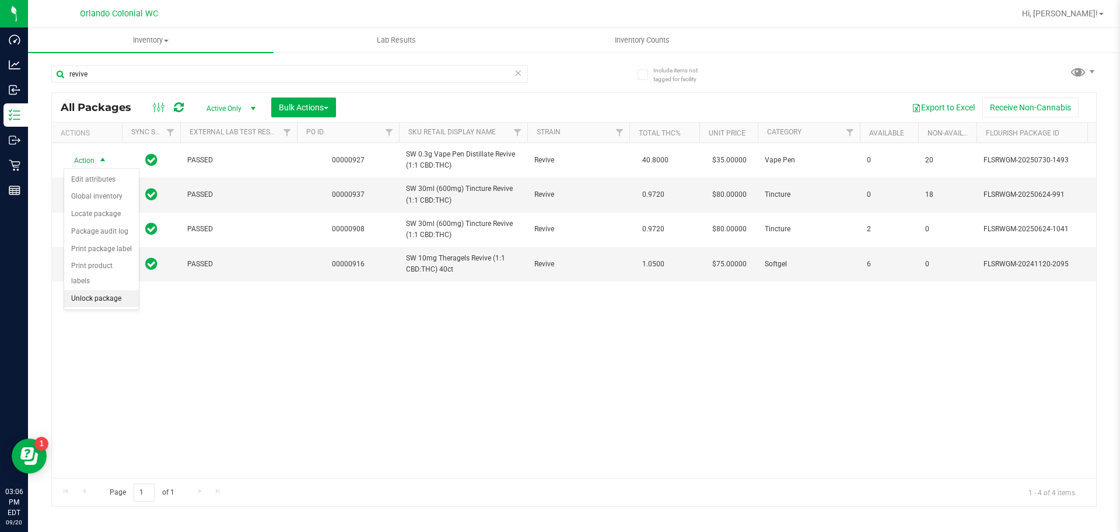
click at [105, 290] on li "Unlock package" at bounding box center [101, 299] width 75 height 18
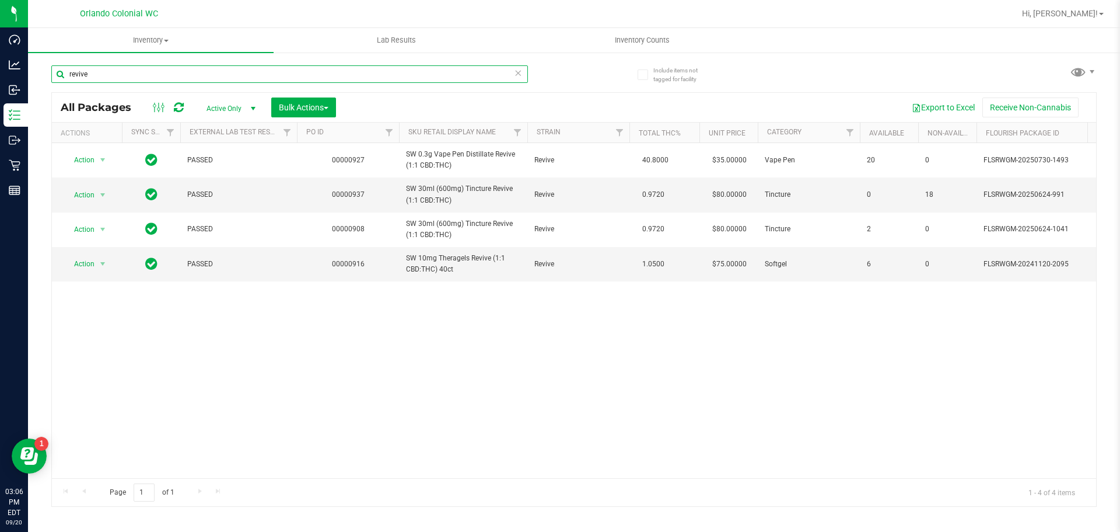
click at [142, 76] on input "revive" at bounding box center [289, 74] width 477 height 18
type input "t12"
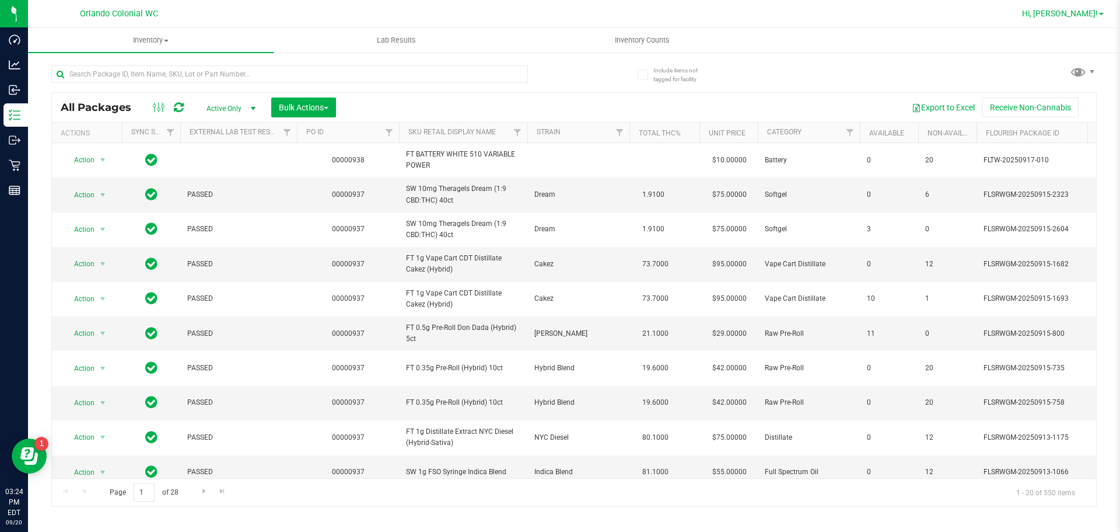
click at [1091, 12] on span "Hi, [PERSON_NAME]!" at bounding box center [1060, 13] width 76 height 9
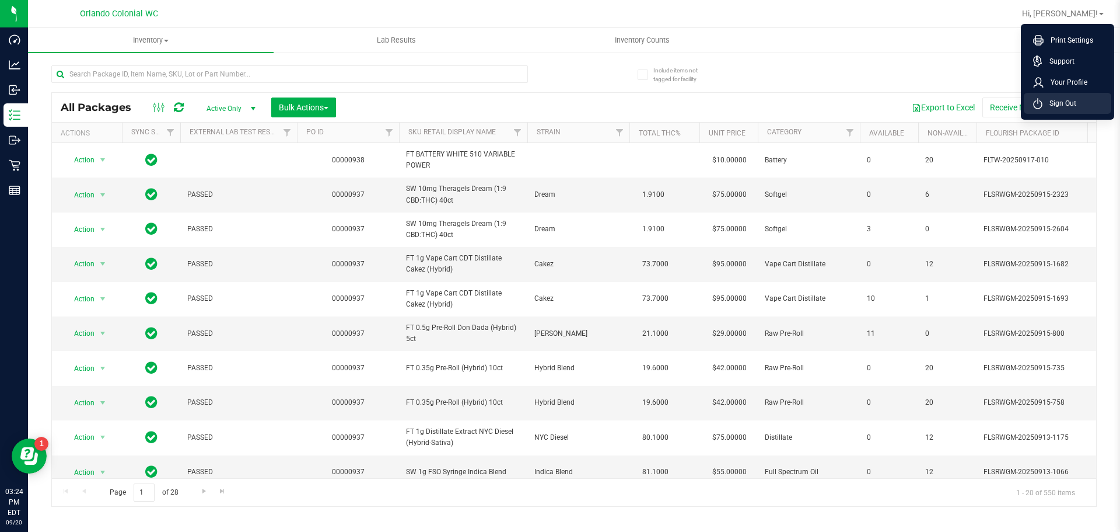
click at [1051, 103] on span "Sign Out" at bounding box center [1060, 103] width 34 height 12
